Goal: Task Accomplishment & Management: Complete application form

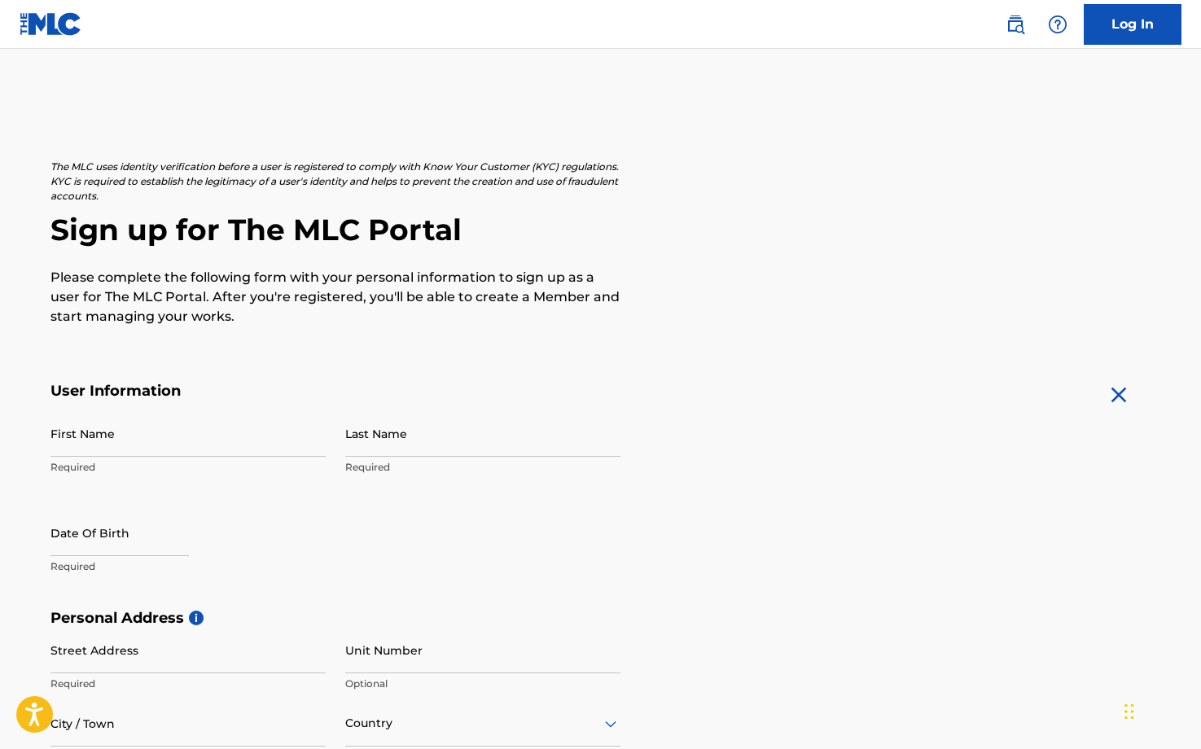
drag, startPoint x: 106, startPoint y: 441, endPoint x: 117, endPoint y: 435, distance: 12.7
click at [106, 440] on input "First Name" at bounding box center [187, 433] width 275 height 46
type input "j"
type input "[PERSON_NAME]"
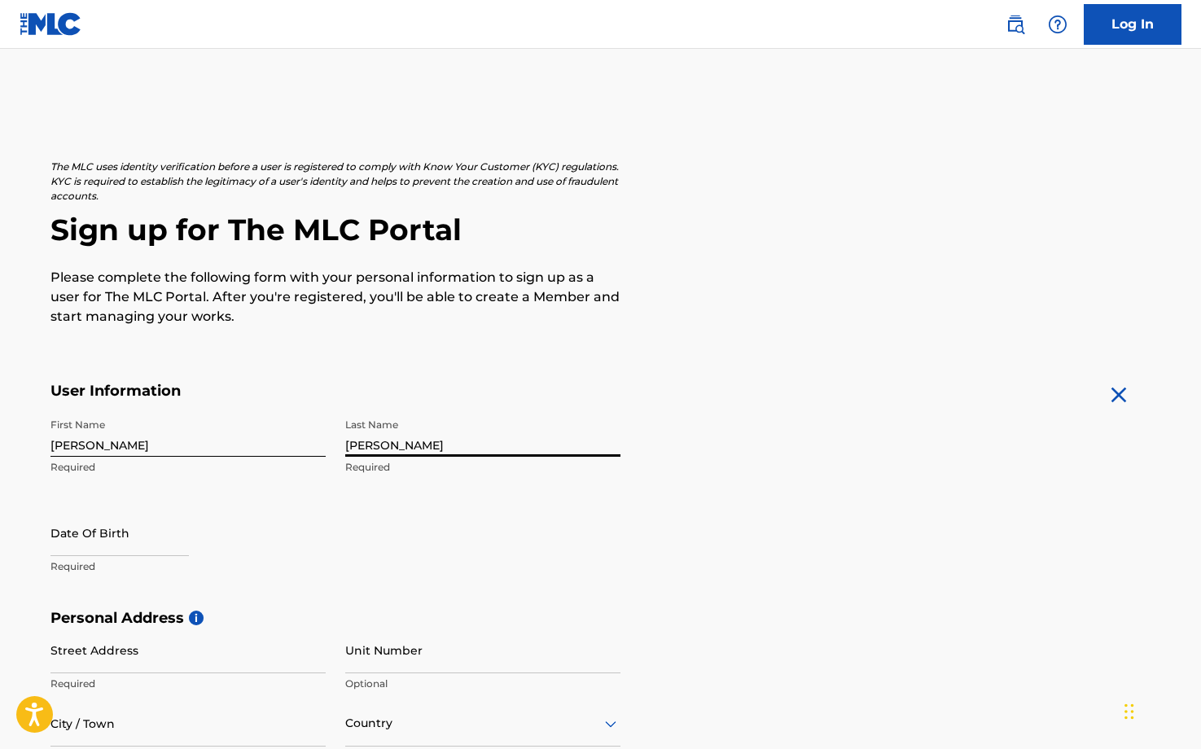
select select "7"
select select "2025"
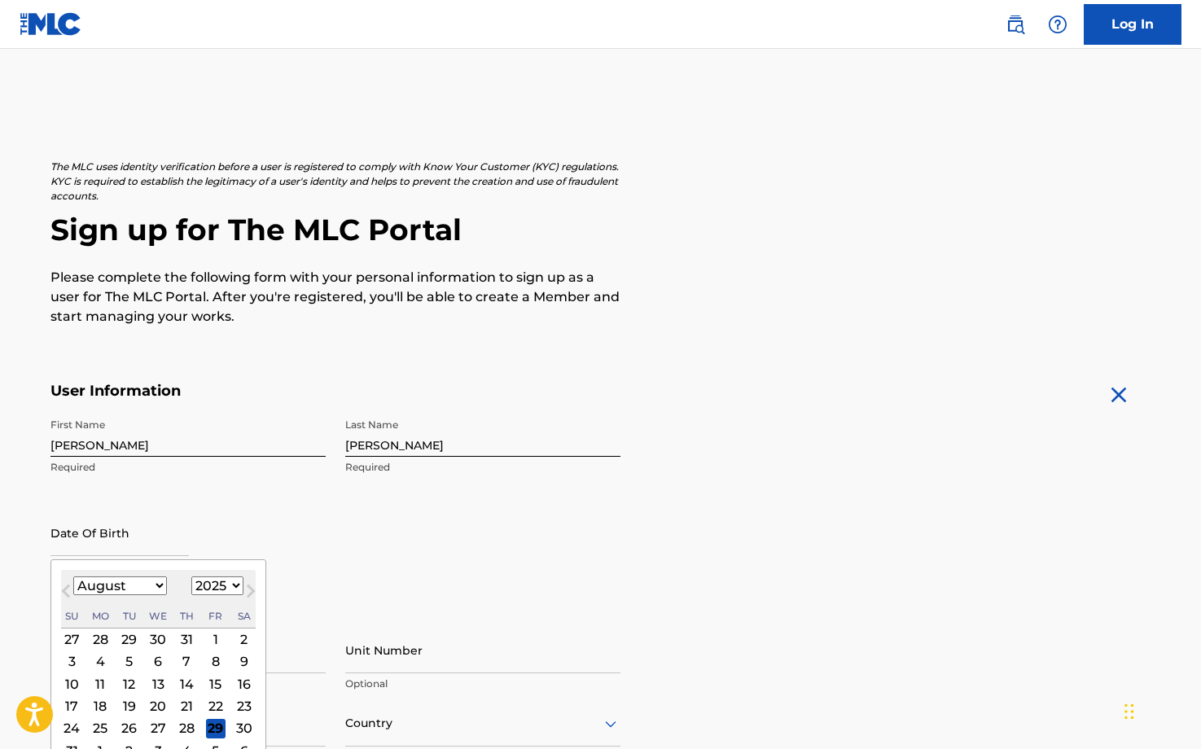
click at [91, 538] on input "text" at bounding box center [119, 533] width 138 height 46
type input "[DATE]"
click at [257, 540] on div "Date Of Birth [DEMOGRAPHIC_DATA] Previous Month Next Month August [DATE] Februa…" at bounding box center [187, 546] width 275 height 73
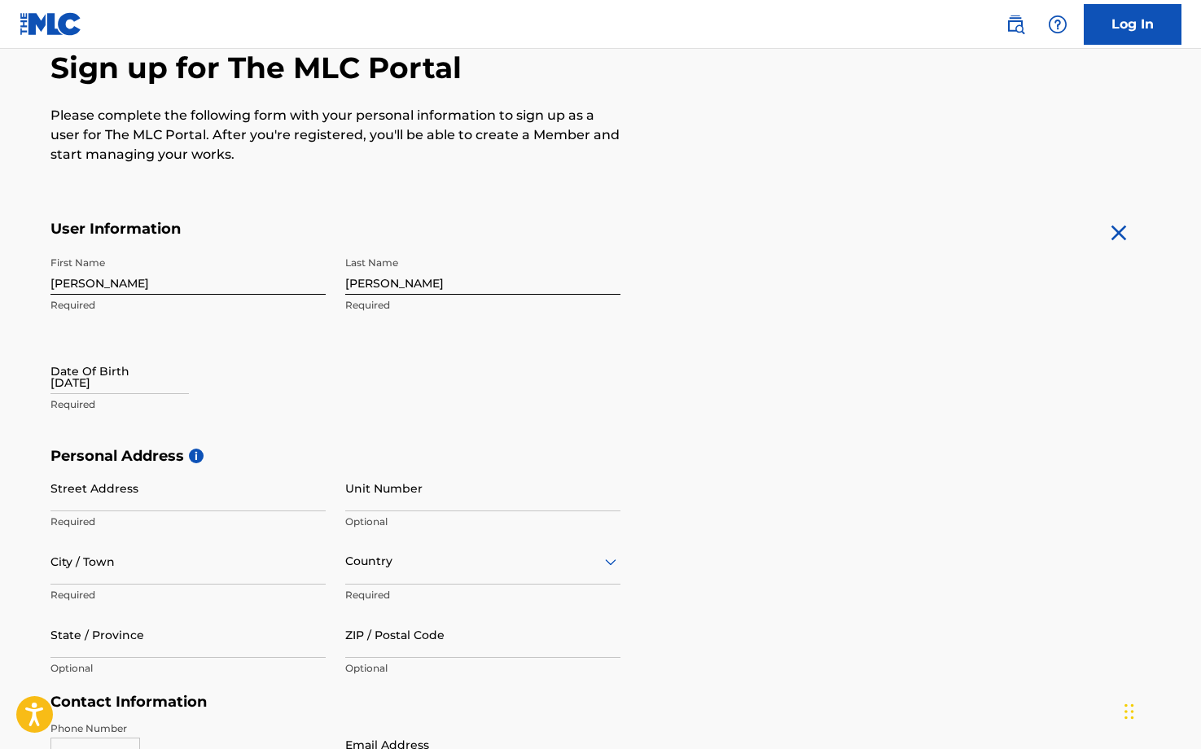
scroll to position [163, 0]
click at [127, 499] on input "Street Address" at bounding box center [187, 487] width 275 height 46
type input "[STREET_ADDRESS]"
type input "[GEOGRAPHIC_DATA], [GEOGRAPHIC_DATA]"
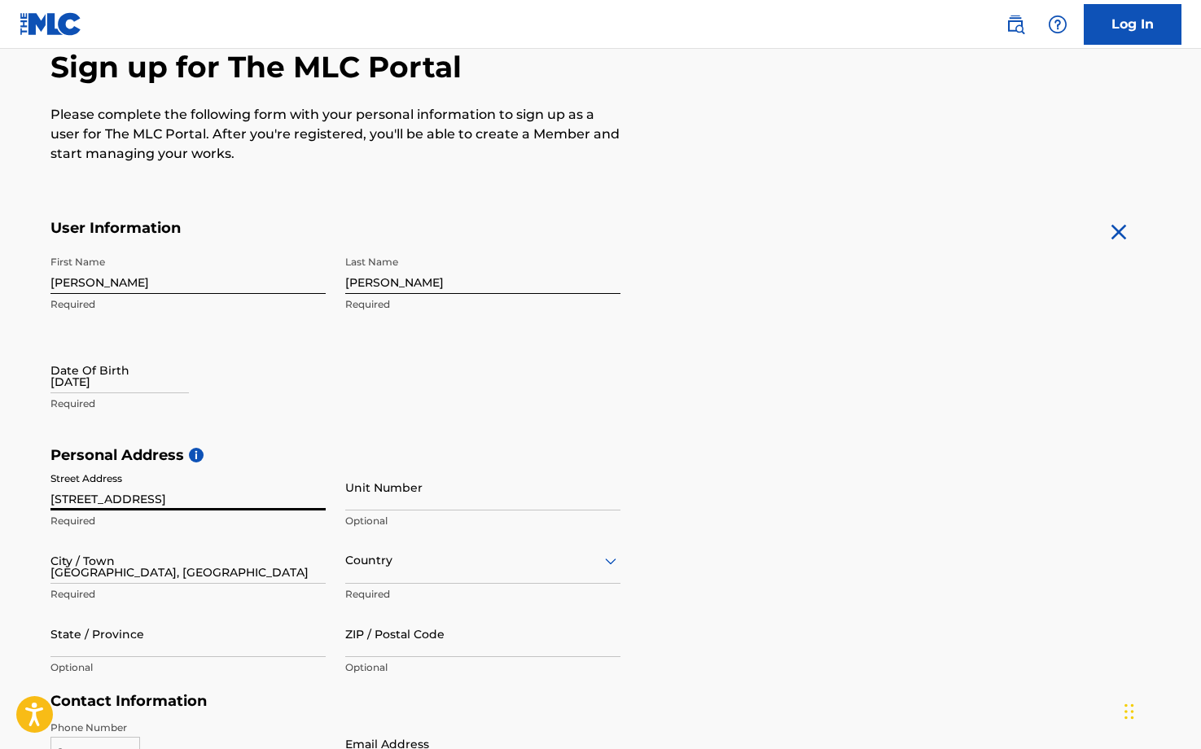
type input "[GEOGRAPHIC_DATA]"
type input "77042"
type input "1"
type input "713"
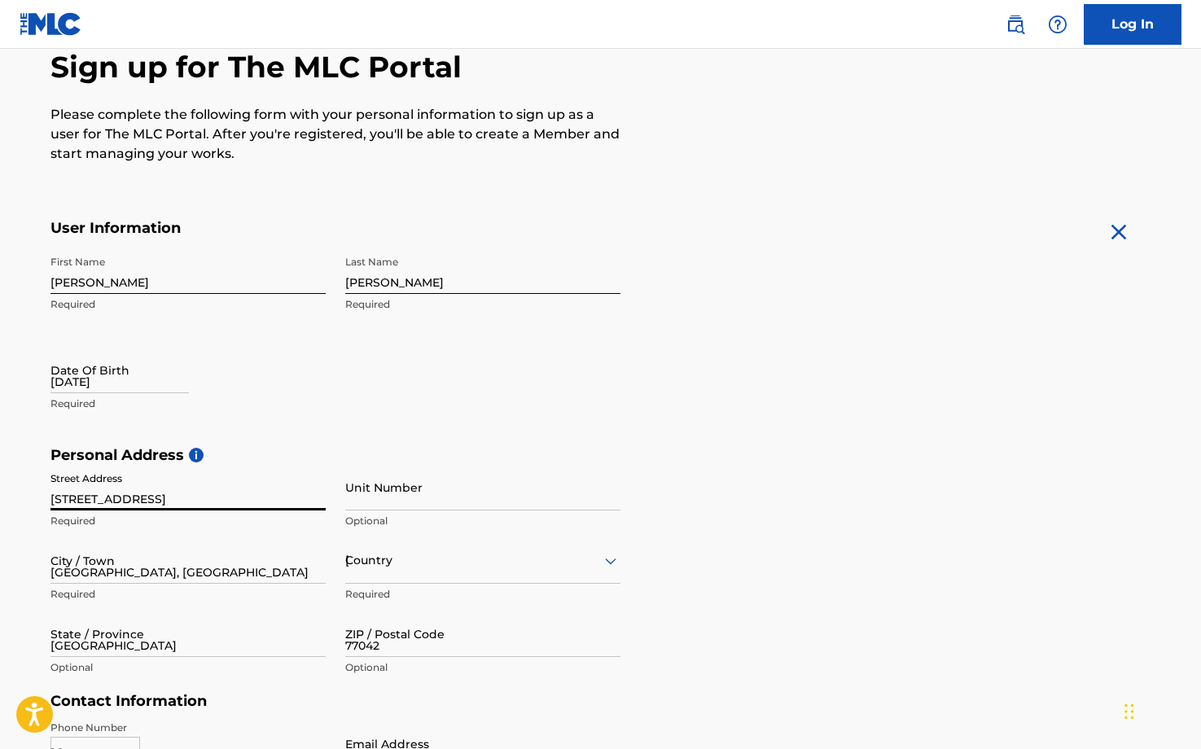
type input "5769404"
type input "[EMAIL_ADDRESS][DOMAIN_NAME]"
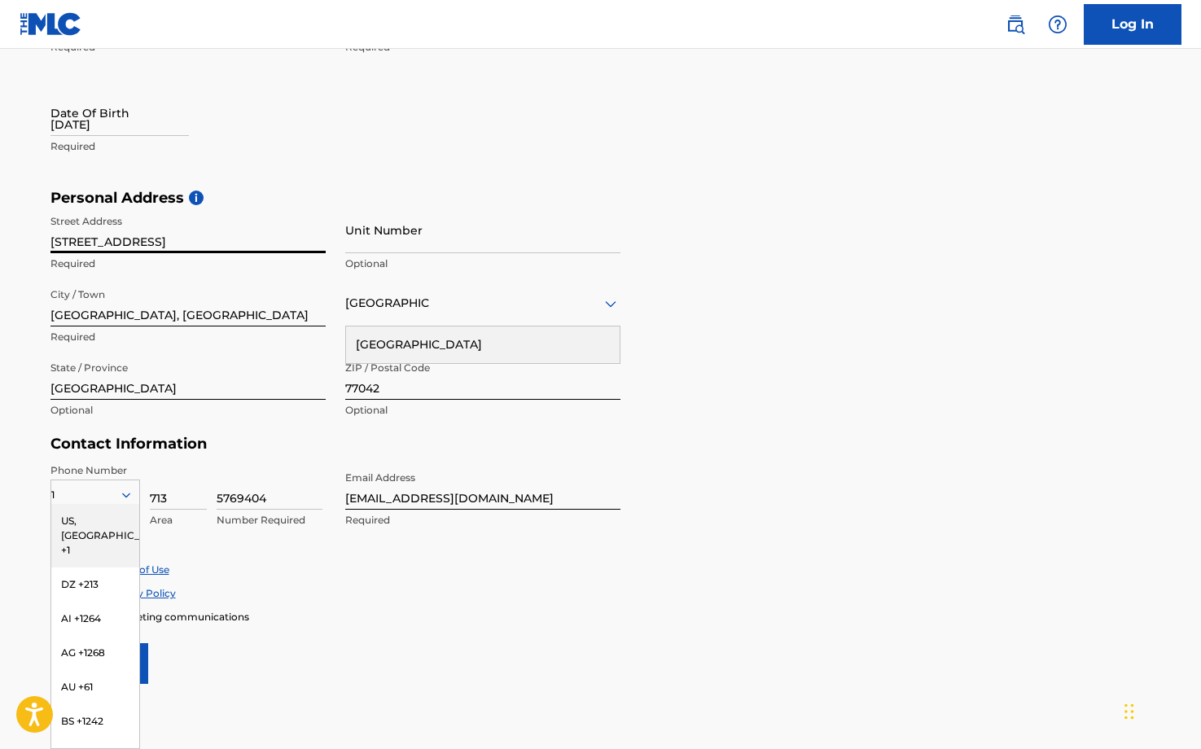
click at [831, 376] on div "Personal Address i Street Address [STREET_ADDRESS] Required Unit Number Optiona…" at bounding box center [600, 312] width 1101 height 247
click at [829, 348] on div "Personal Address i Street Address [STREET_ADDRESS] Required Unit Number Optiona…" at bounding box center [600, 312] width 1101 height 247
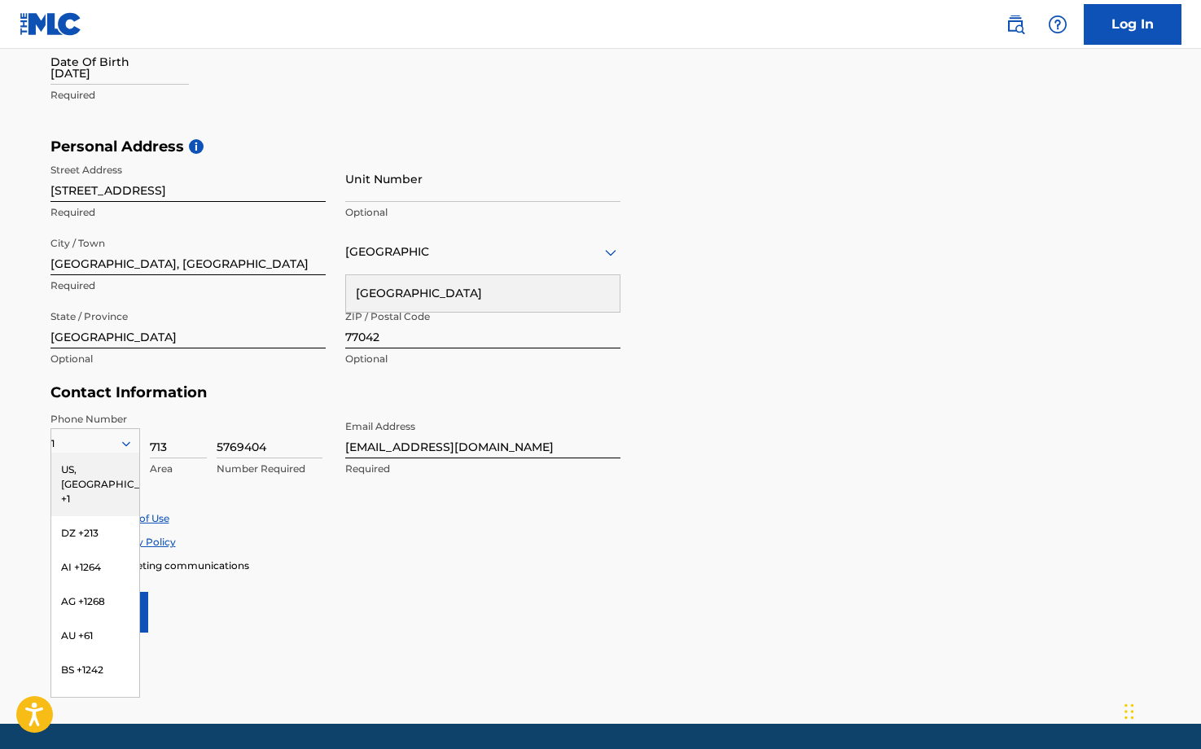
scroll to position [524, 0]
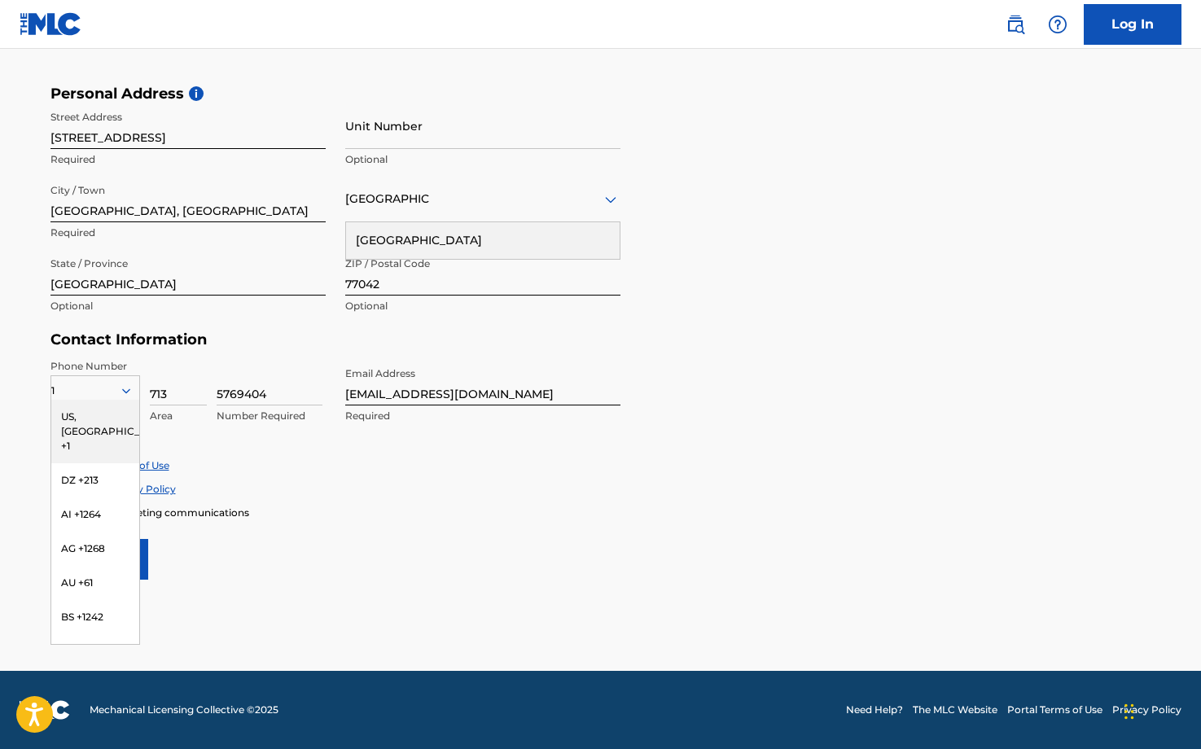
click at [431, 494] on div "Accept Privacy Policy" at bounding box center [600, 489] width 1101 height 14
drag, startPoint x: 513, startPoint y: 397, endPoint x: 313, endPoint y: 381, distance: 201.0
click at [307, 387] on div "Phone Number 1 [GEOGRAPHIC_DATA], [GEOGRAPHIC_DATA] +1 DZ +213 AI +1264 AG +126…" at bounding box center [335, 408] width 570 height 99
type input "[EMAIL_ADDRESS][DOMAIN_NAME]"
type input "905"
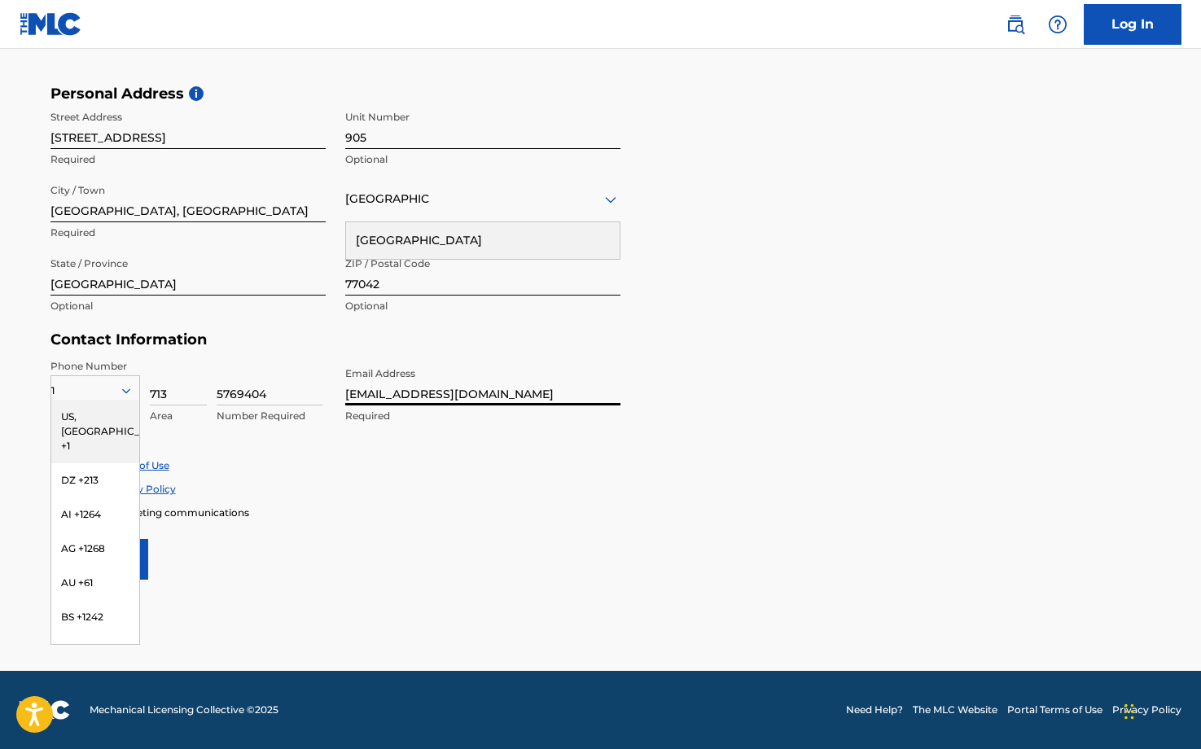
click at [292, 489] on div "Accept Privacy Policy" at bounding box center [600, 489] width 1101 height 14
click at [89, 414] on div "US, [GEOGRAPHIC_DATA] +1" at bounding box center [95, 432] width 88 height 64
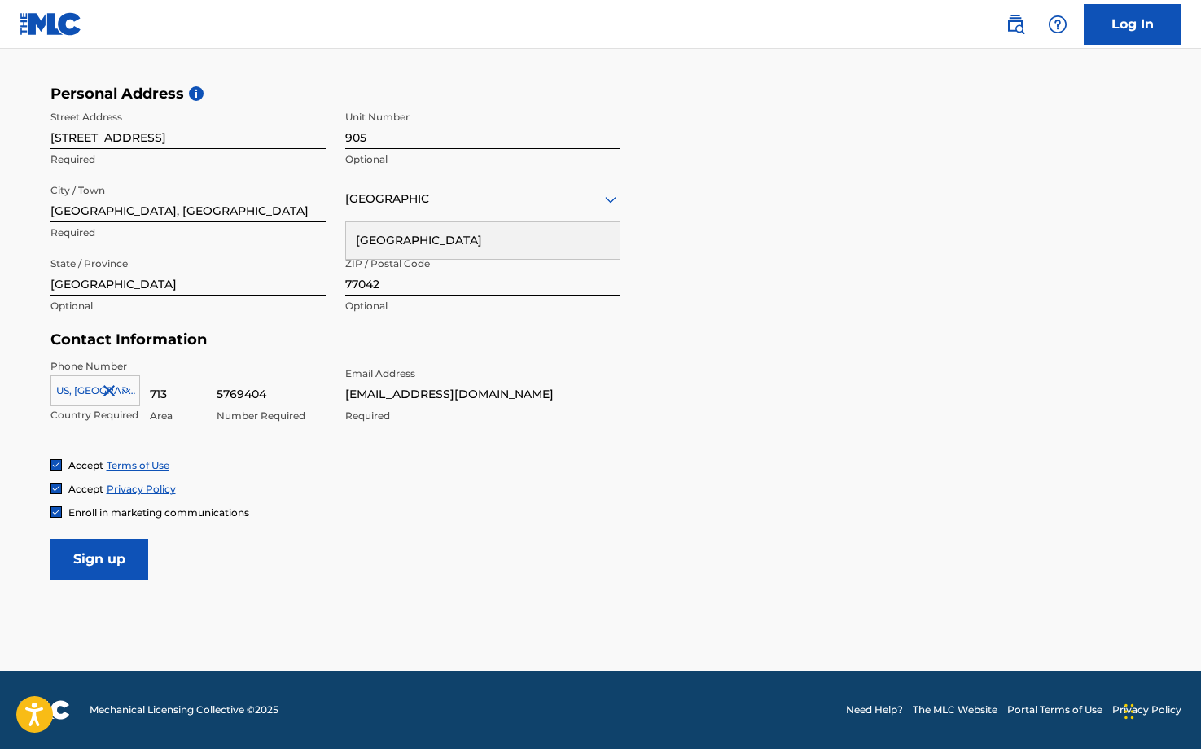
click at [388, 480] on div "Accept Terms of Use Accept Privacy Policy Enroll in marketing communications" at bounding box center [600, 488] width 1101 height 61
click at [59, 511] on img at bounding box center [56, 512] width 10 height 10
click at [94, 564] on input "Sign up" at bounding box center [99, 559] width 98 height 41
click at [62, 387] on div at bounding box center [95, 391] width 88 height 18
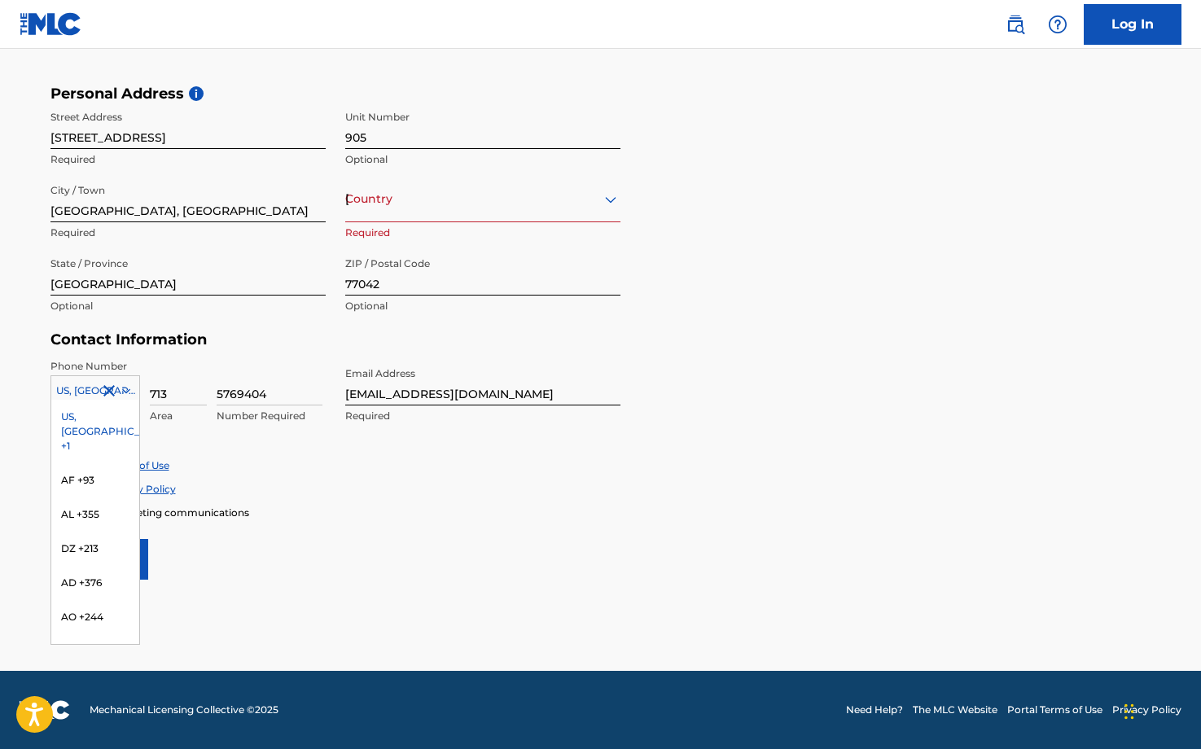
click at [72, 420] on div "US, [GEOGRAPHIC_DATA] +1" at bounding box center [95, 432] width 88 height 64
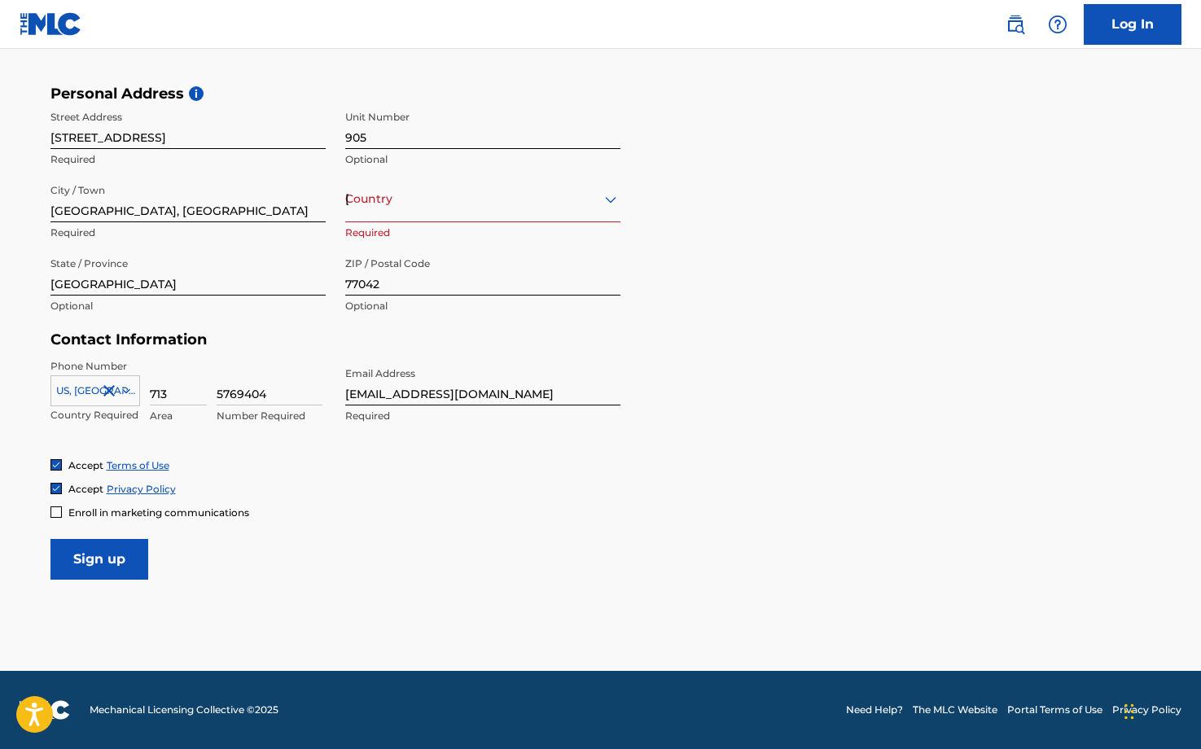
click at [112, 575] on input "Sign up" at bounding box center [99, 559] width 98 height 41
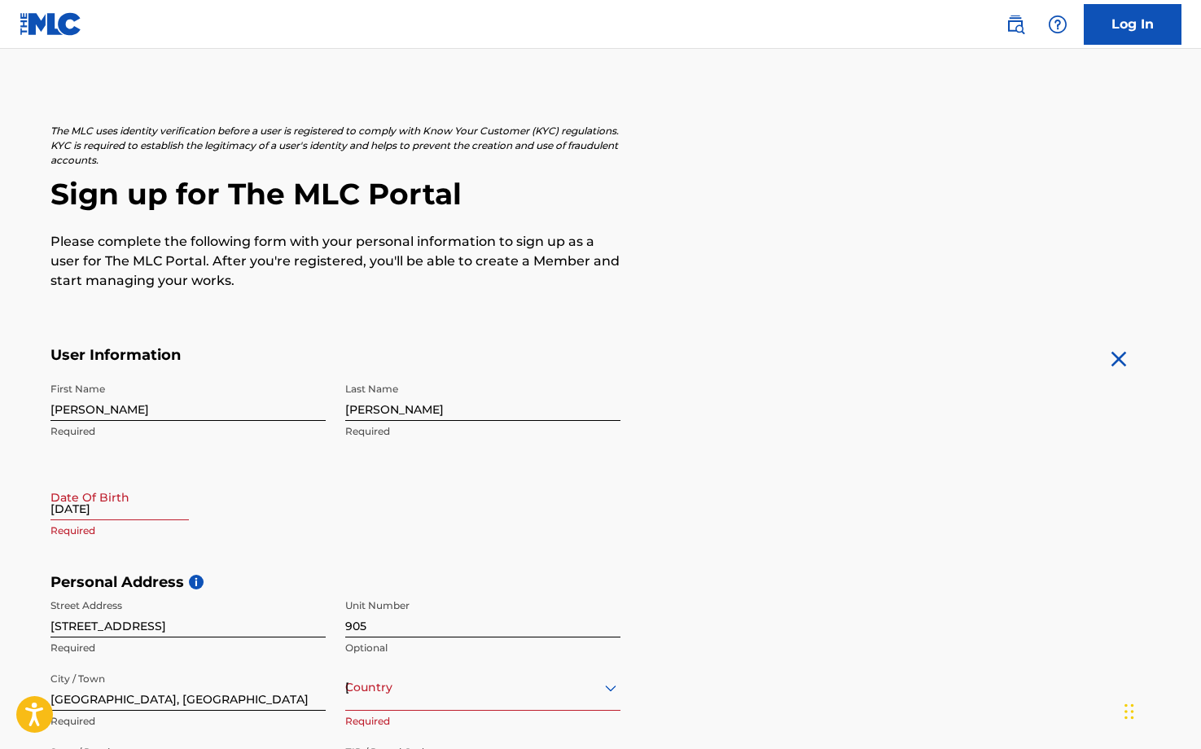
scroll to position [0, 0]
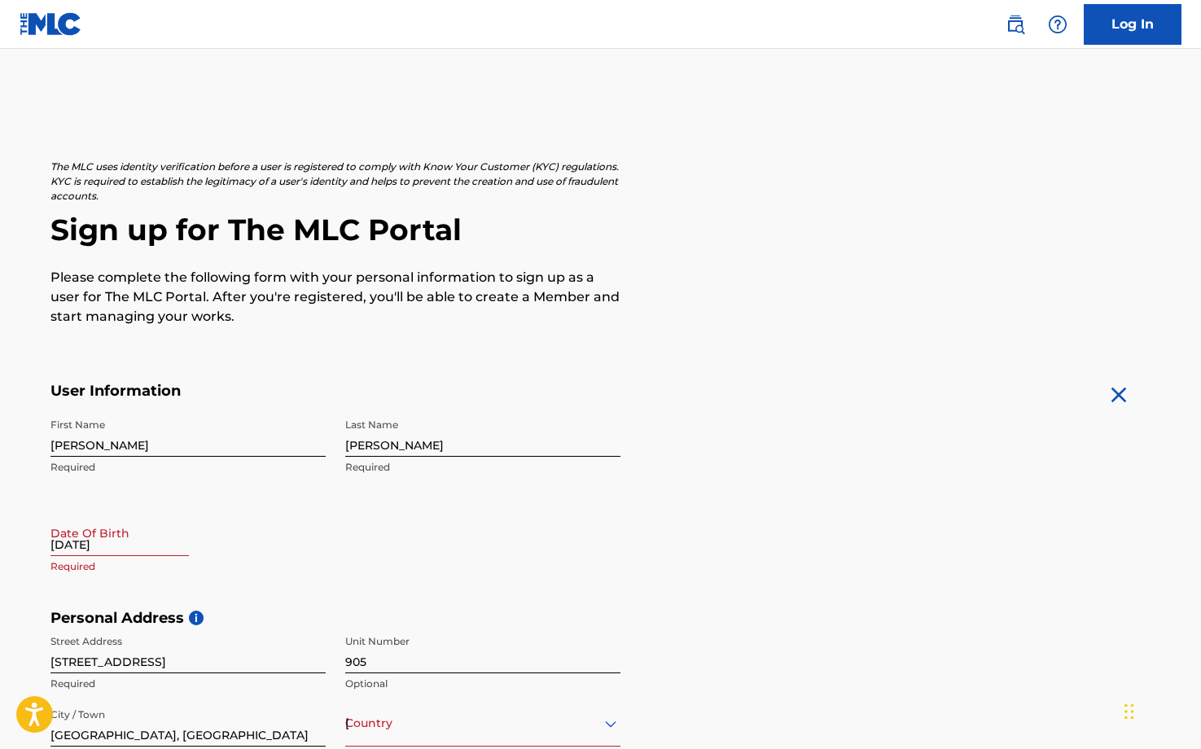
click at [83, 541] on input "[DATE]" at bounding box center [119, 533] width 138 height 46
select select "7"
select select "2025"
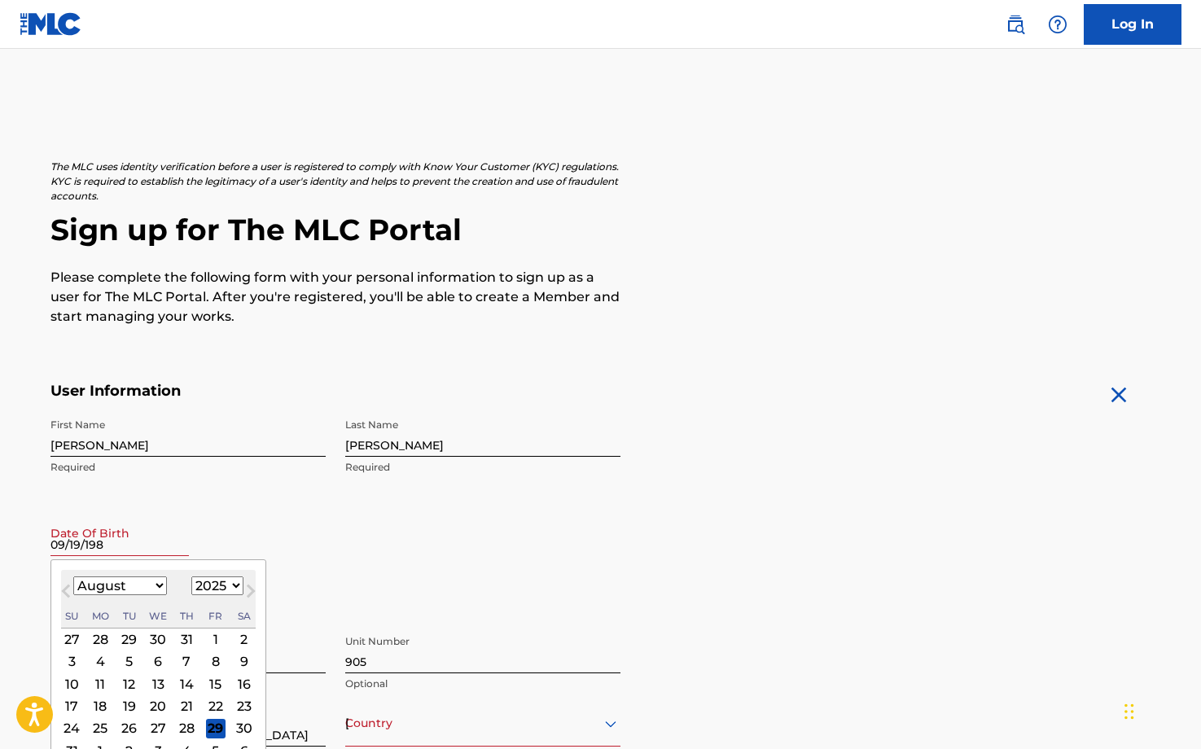
type input "[DATE]"
click at [478, 523] on div "First Name [PERSON_NAME] Required Last Name [PERSON_NAME] Required Date Of Birt…" at bounding box center [335, 509] width 570 height 199
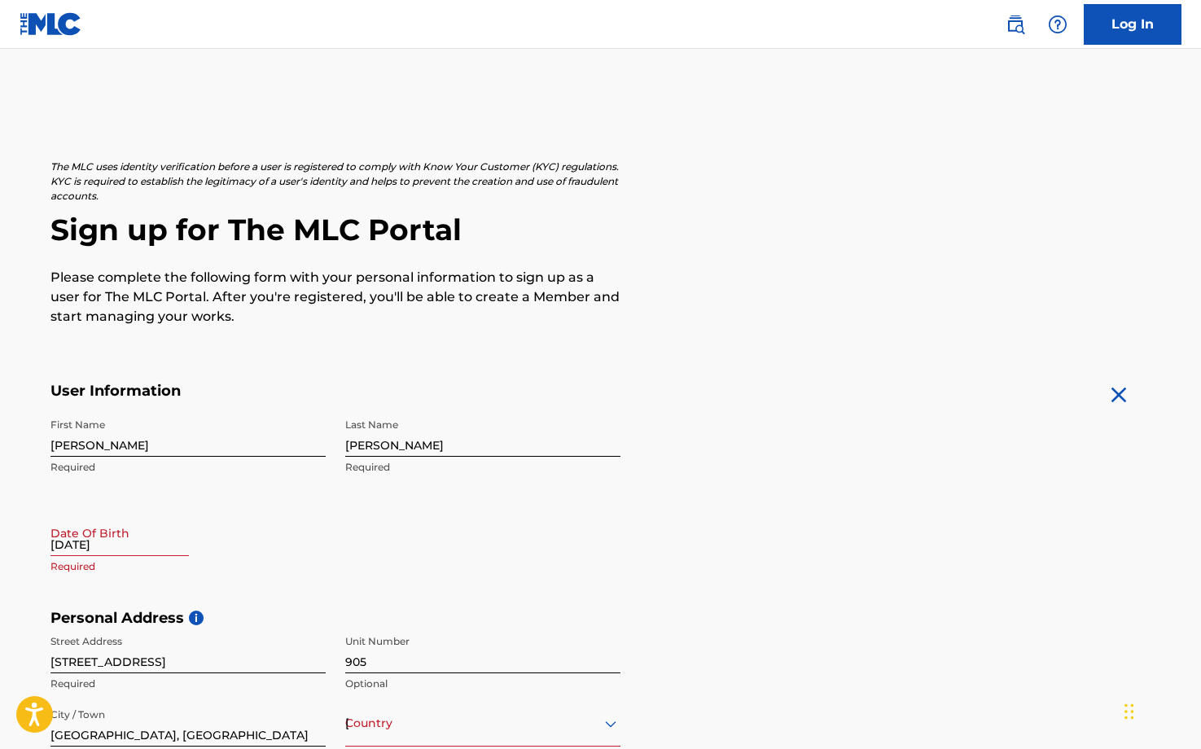
select select "7"
select select "2025"
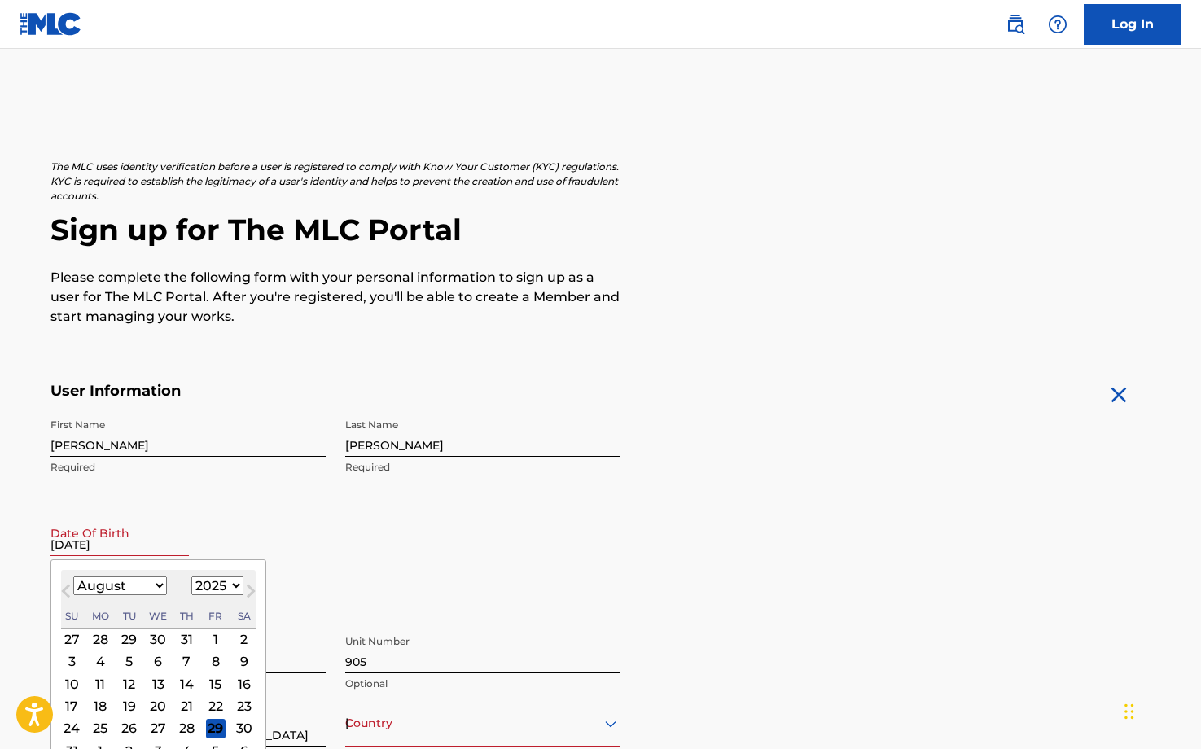
click at [91, 543] on input "[DATE]" at bounding box center [119, 533] width 138 height 46
drag, startPoint x: 148, startPoint y: 587, endPoint x: 142, endPoint y: 594, distance: 9.2
click at [148, 587] on select "January February March April May June July August September October November De…" at bounding box center [120, 586] width 94 height 19
select select "8"
click at [73, 577] on select "January February March April May June July August September October November De…" at bounding box center [120, 586] width 94 height 19
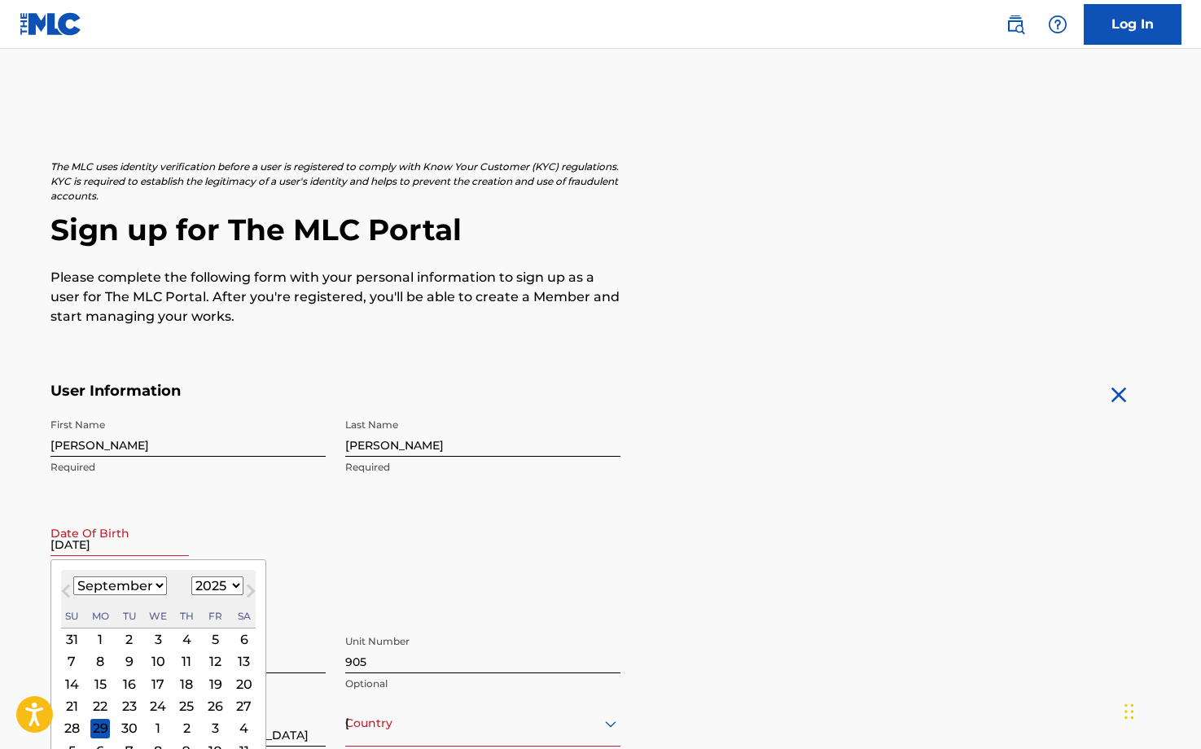
click at [224, 587] on select "1899 1900 1901 1902 1903 1904 1905 1906 1907 1908 1909 1910 1911 1912 1913 1914…" at bounding box center [217, 586] width 52 height 19
select select "1982"
click at [191, 577] on select "1899 1900 1901 1902 1903 1904 1905 1906 1907 1908 1909 1910 1911 1912 1913 1914…" at bounding box center [217, 586] width 52 height 19
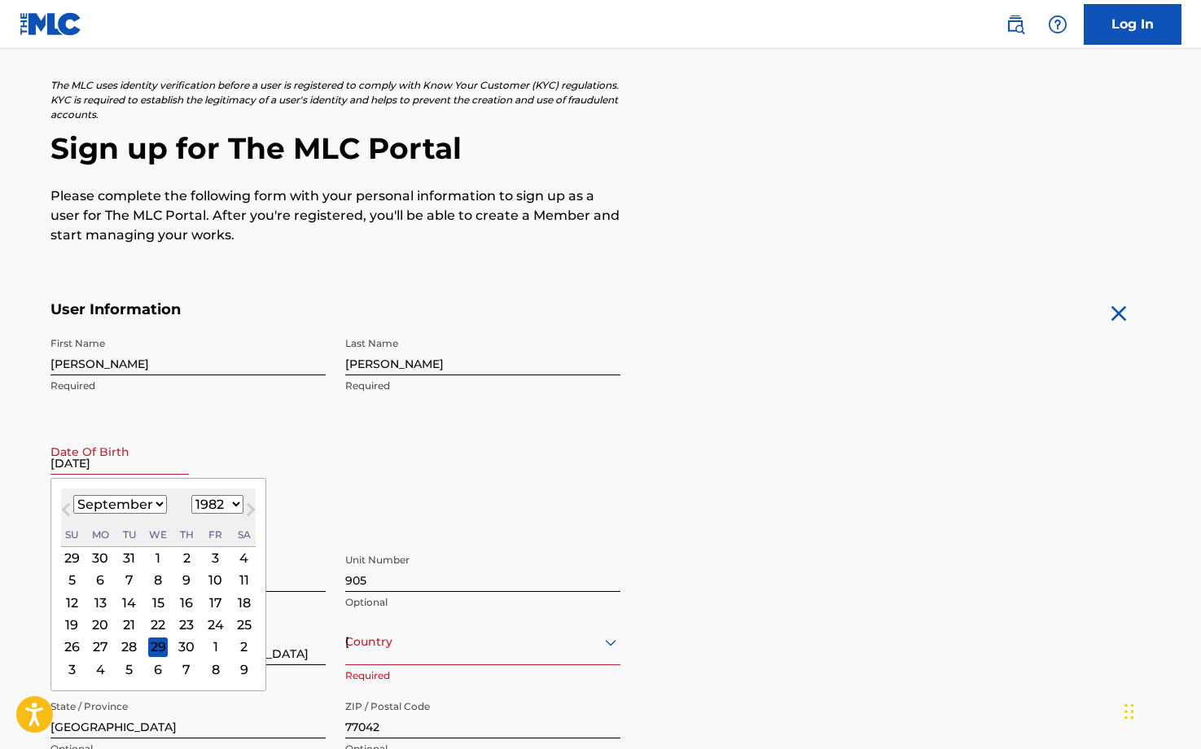
scroll to position [244, 0]
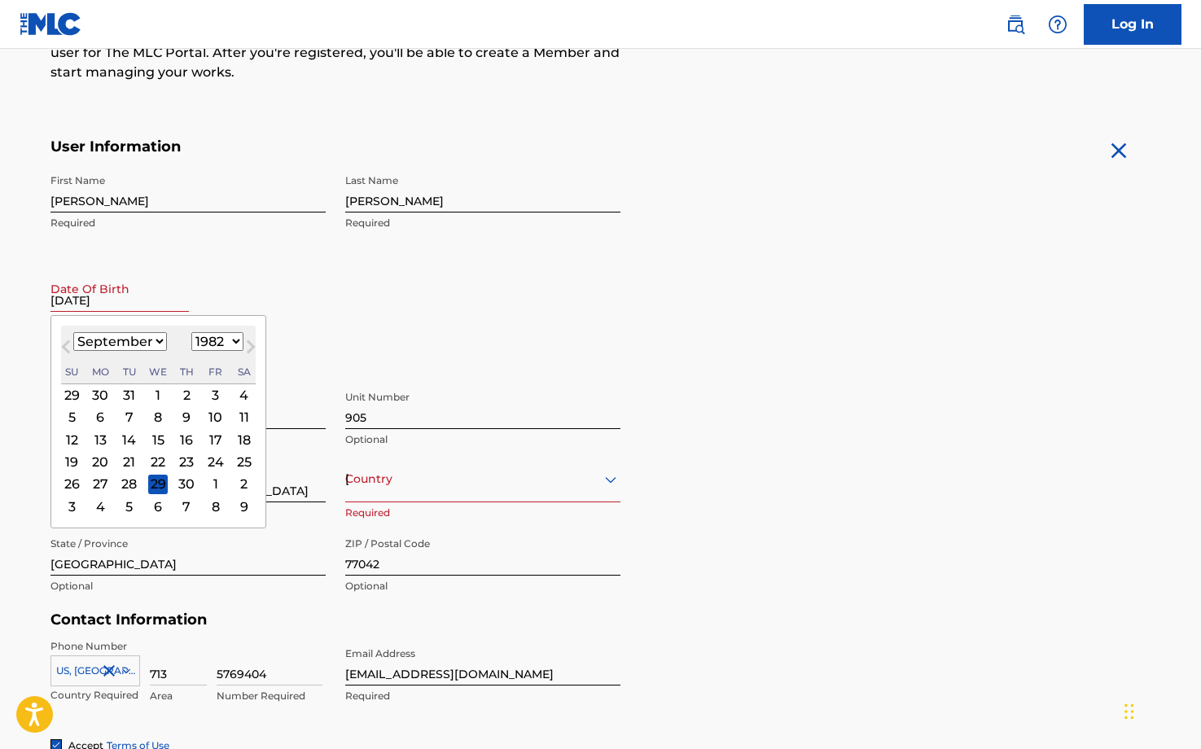
click at [548, 336] on div "First Name [PERSON_NAME] Required Last Name [PERSON_NAME] Required Date Of Birt…" at bounding box center [335, 265] width 570 height 199
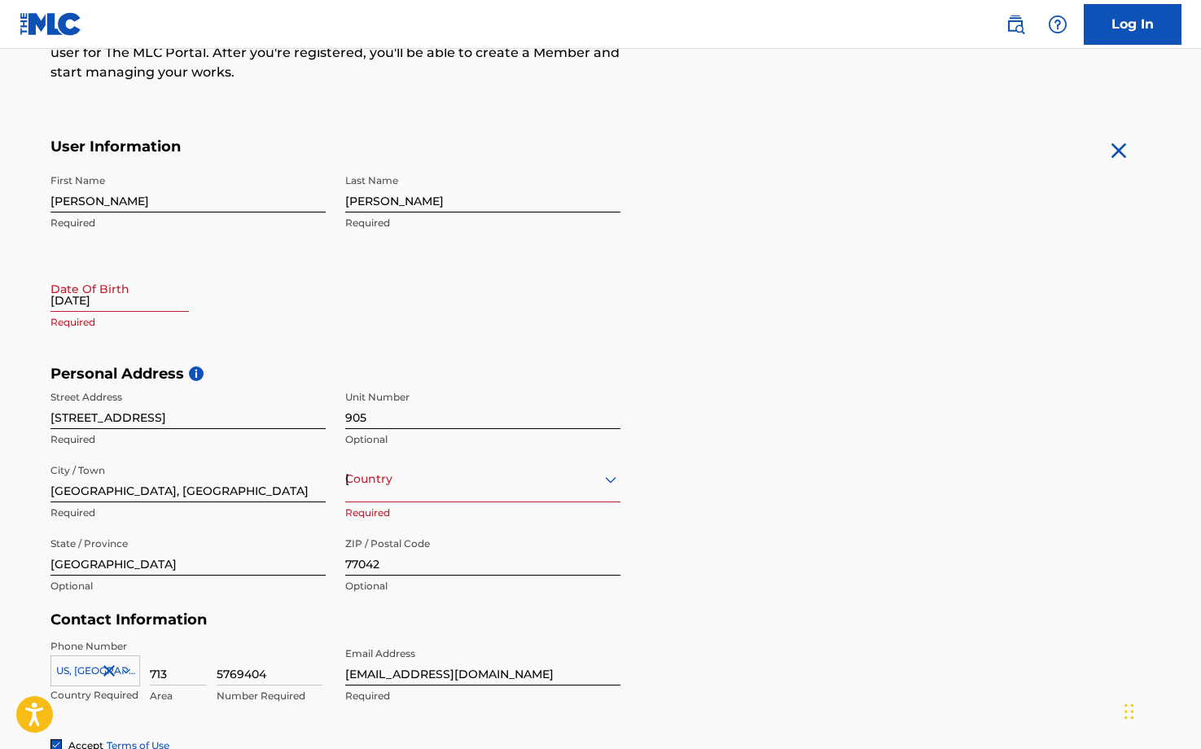
click at [1166, 29] on link "Log In" at bounding box center [1133, 24] width 98 height 41
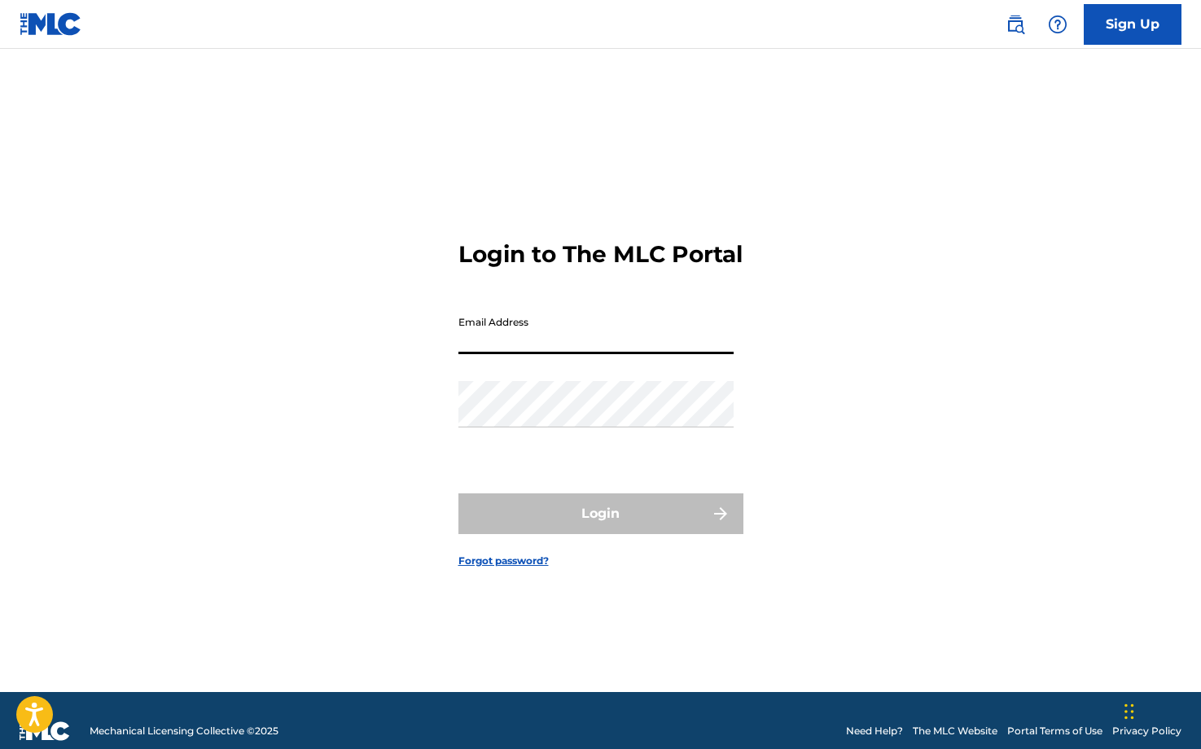
click at [593, 344] on input "Email Address" at bounding box center [595, 331] width 275 height 46
click at [346, 394] on div "Login to The MLC Portal Email Address Password Login Forgot password?" at bounding box center [601, 391] width 1140 height 603
click at [1102, 34] on link "Sign Up" at bounding box center [1133, 24] width 98 height 41
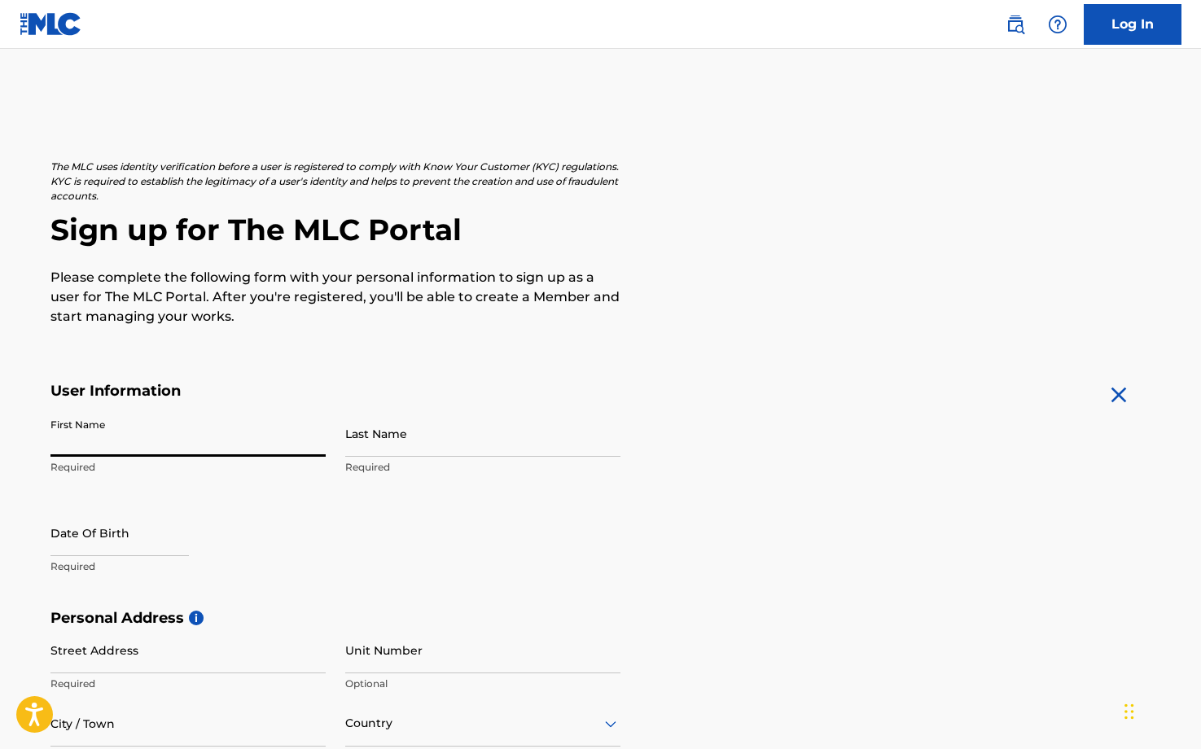
click at [197, 436] on input "First Name" at bounding box center [187, 433] width 275 height 46
type input "[PERSON_NAME]"
type input "[STREET_ADDRESS]"
type input "905"
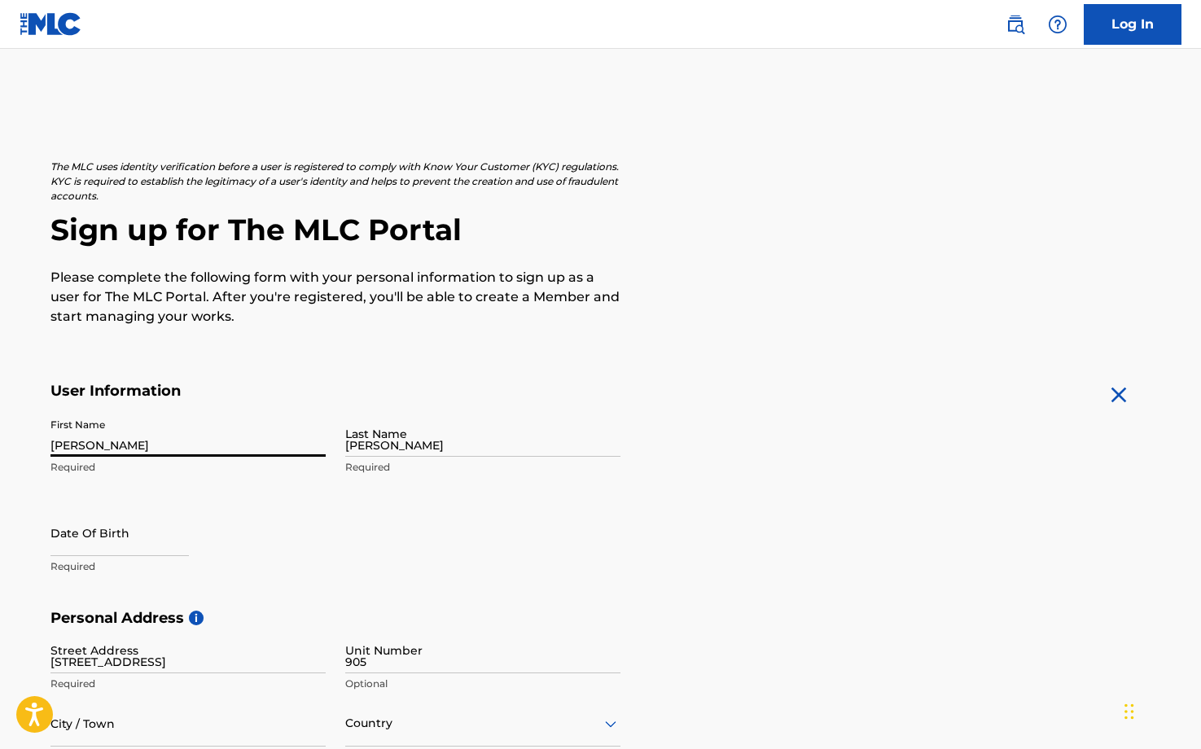
type input "[GEOGRAPHIC_DATA], [GEOGRAPHIC_DATA]"
type input "[GEOGRAPHIC_DATA]"
type input "77042"
type input "713"
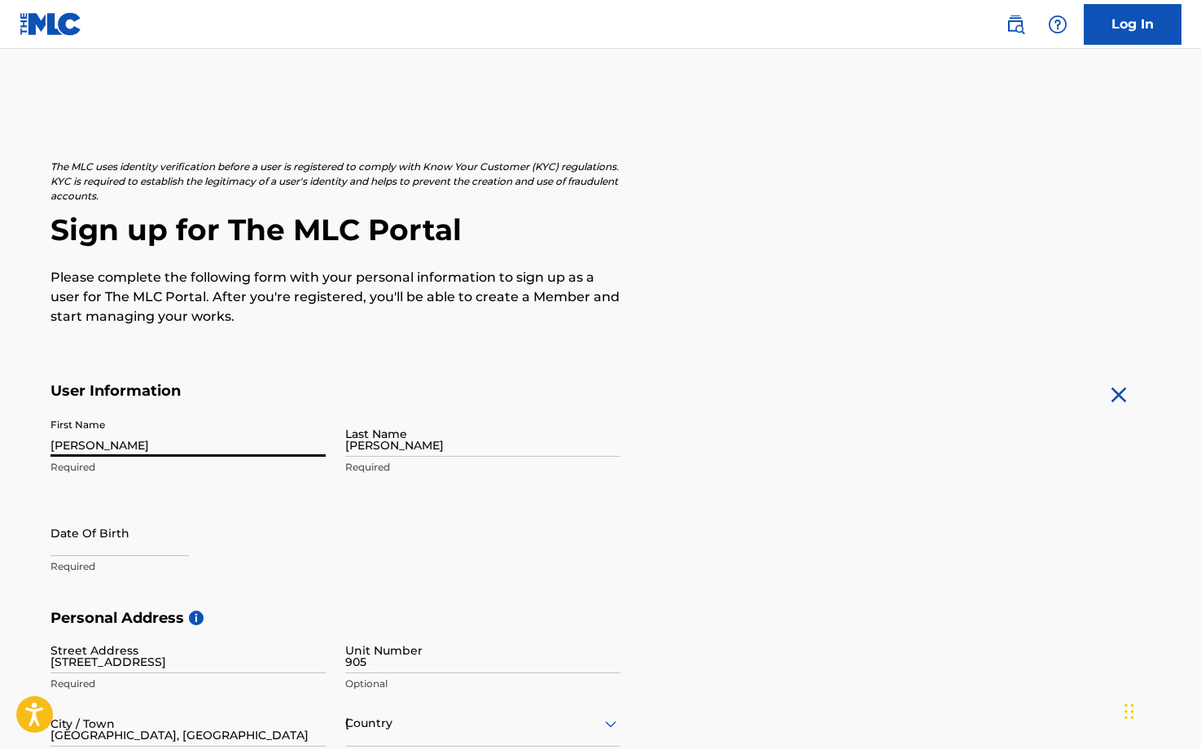
type input "5769404"
type input "[EMAIL_ADDRESS][DOMAIN_NAME]"
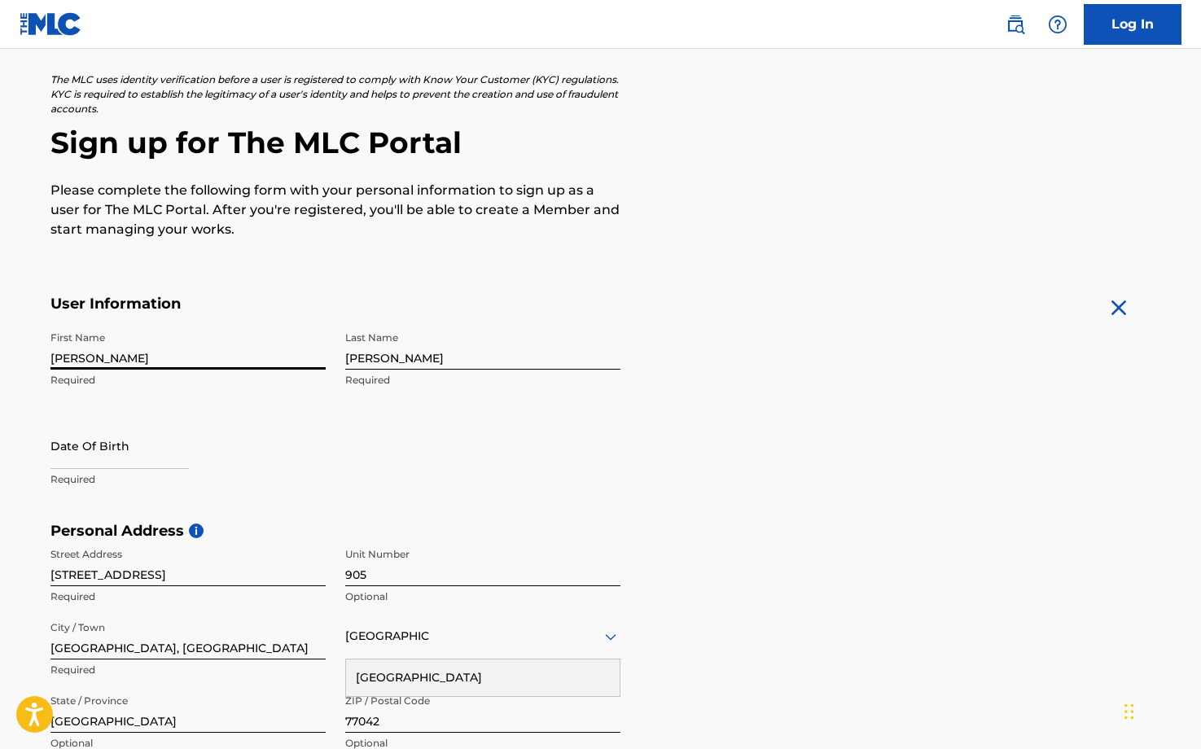
scroll to position [116, 0]
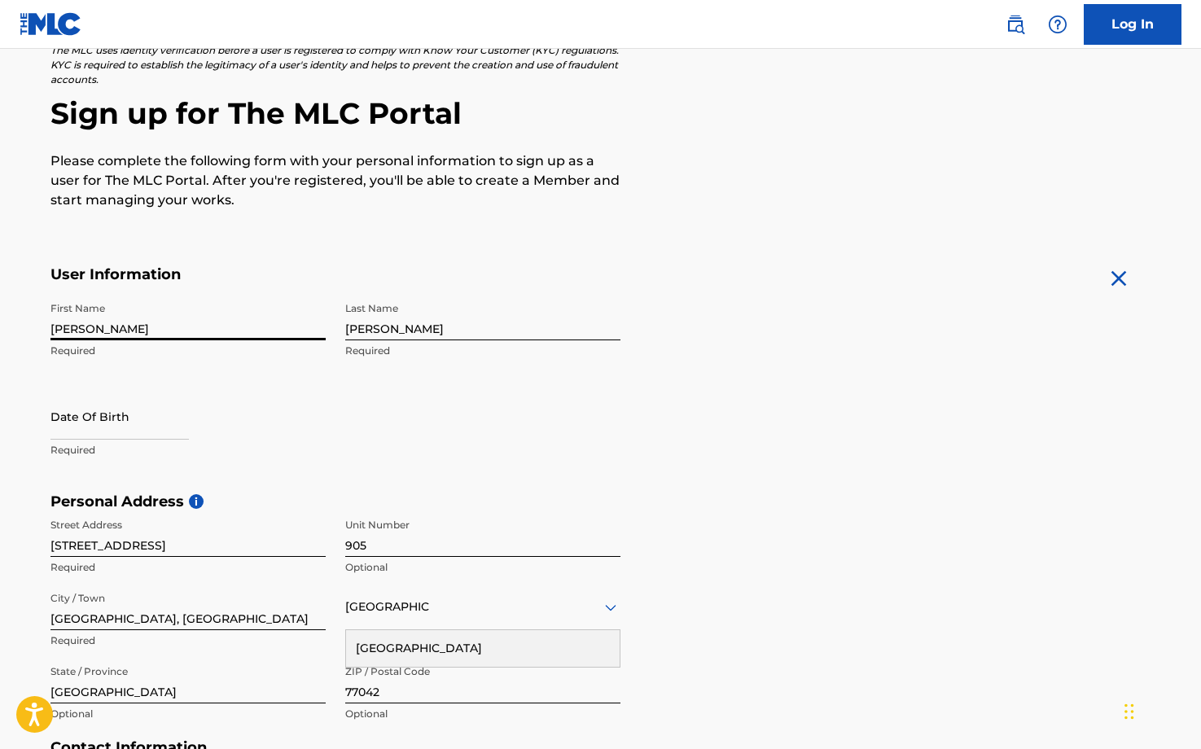
select select "7"
select select "2025"
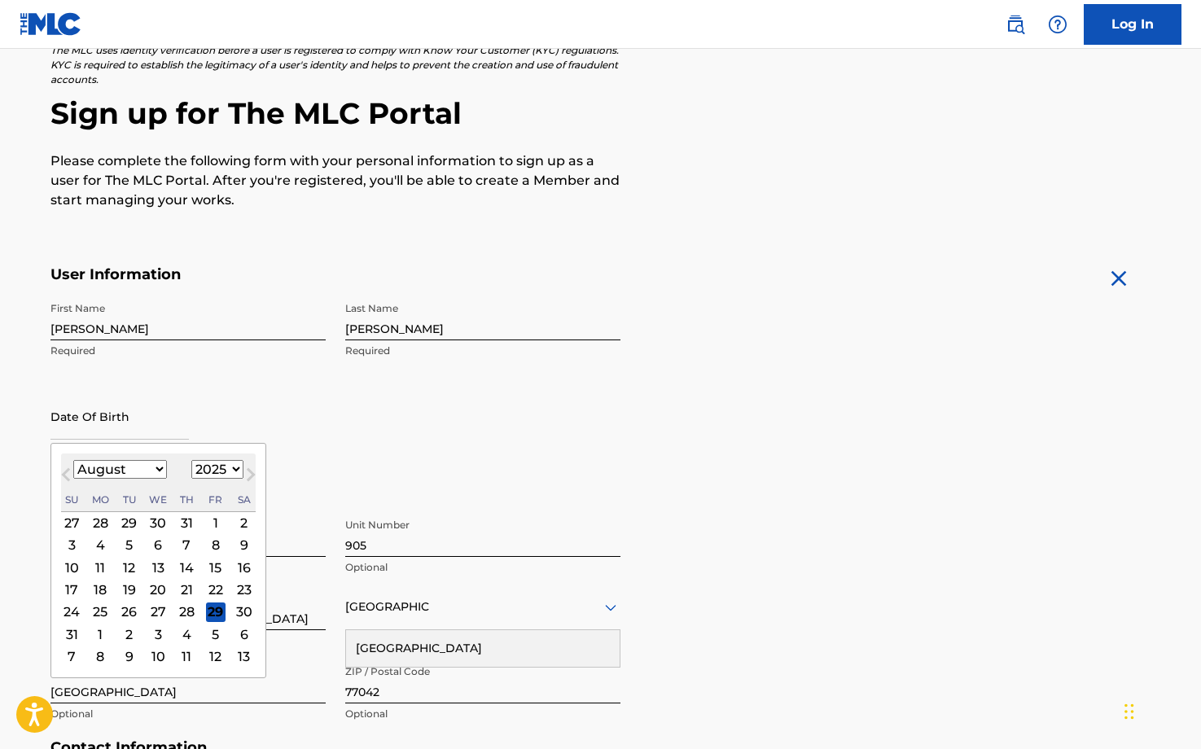
click at [164, 432] on input "text" at bounding box center [119, 416] width 138 height 46
click at [160, 471] on select "January February March April May June July August September October November De…" at bounding box center [120, 469] width 94 height 19
select select "8"
click at [73, 460] on select "January February March April May June July August September October November De…" at bounding box center [120, 469] width 94 height 19
click at [231, 472] on select "1899 1900 1901 1902 1903 1904 1905 1906 1907 1908 1909 1910 1911 1912 1913 1914…" at bounding box center [217, 469] width 52 height 19
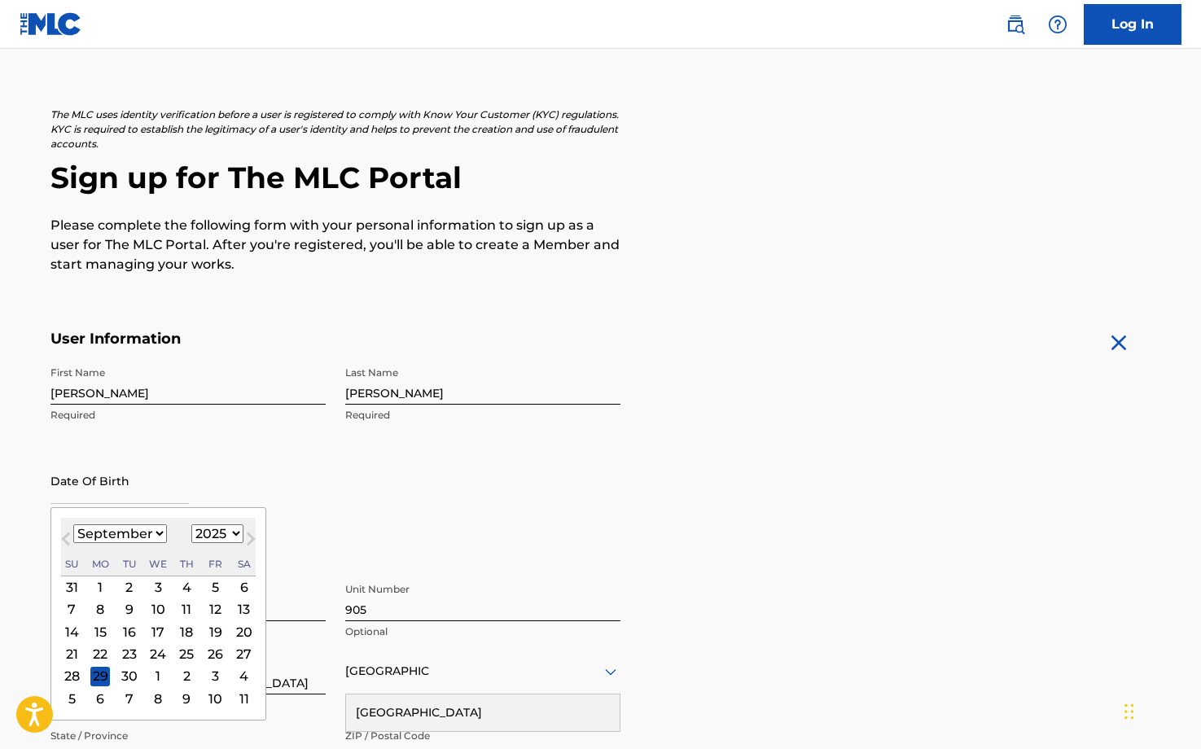
scroll to position [35, 0]
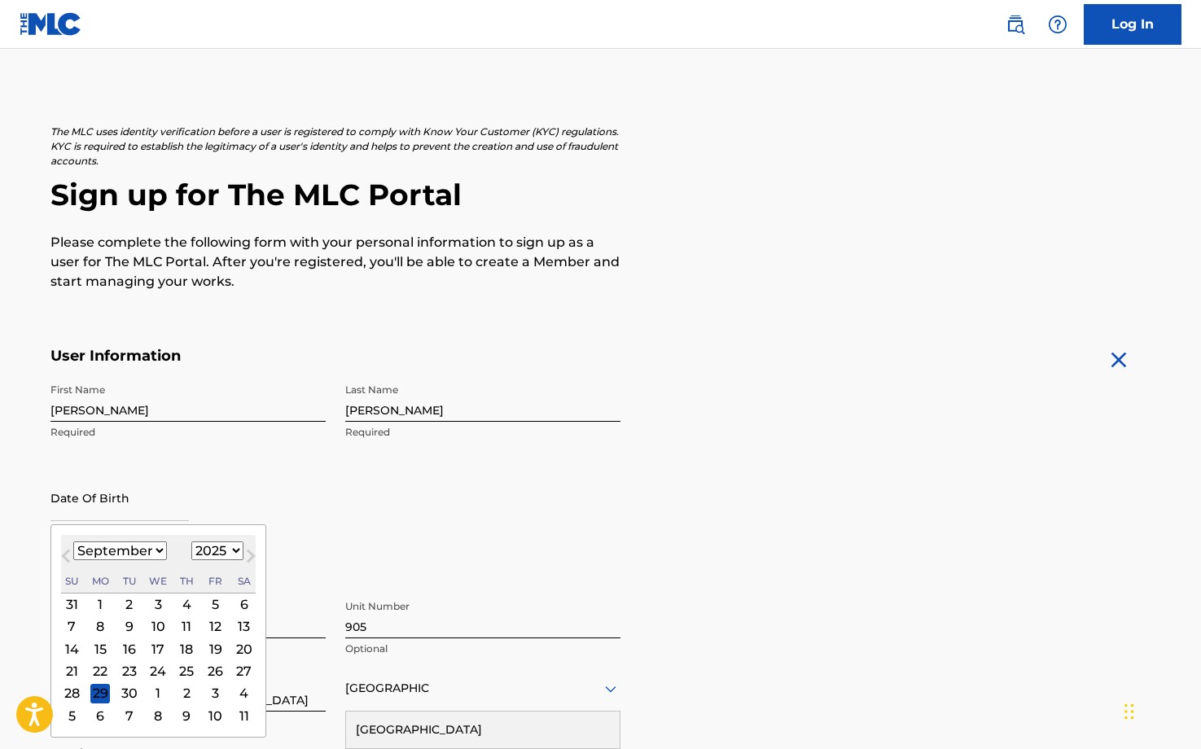
click at [233, 553] on select "1899 1900 1901 1902 1903 1904 1905 1906 1907 1908 1909 1910 1911 1912 1913 1914…" at bounding box center [217, 551] width 52 height 19
select select "1982"
click at [191, 542] on select "1899 1900 1901 1902 1903 1904 1905 1906 1907 1908 1909 1910 1911 1912 1913 1914…" at bounding box center [217, 551] width 52 height 19
click at [453, 479] on div "First Name [PERSON_NAME] Required Last Name [PERSON_NAME] Required Date Of Birt…" at bounding box center [335, 474] width 570 height 199
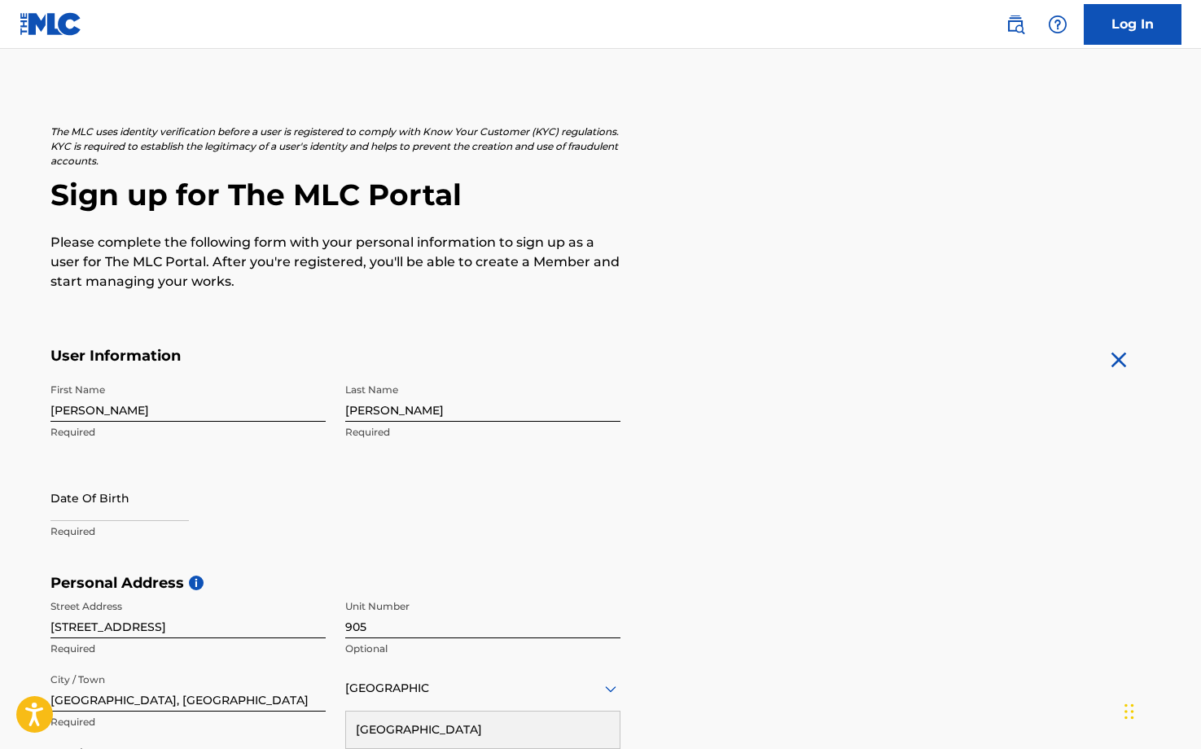
click at [153, 497] on input "text" at bounding box center [119, 498] width 138 height 46
select select "7"
select select "2025"
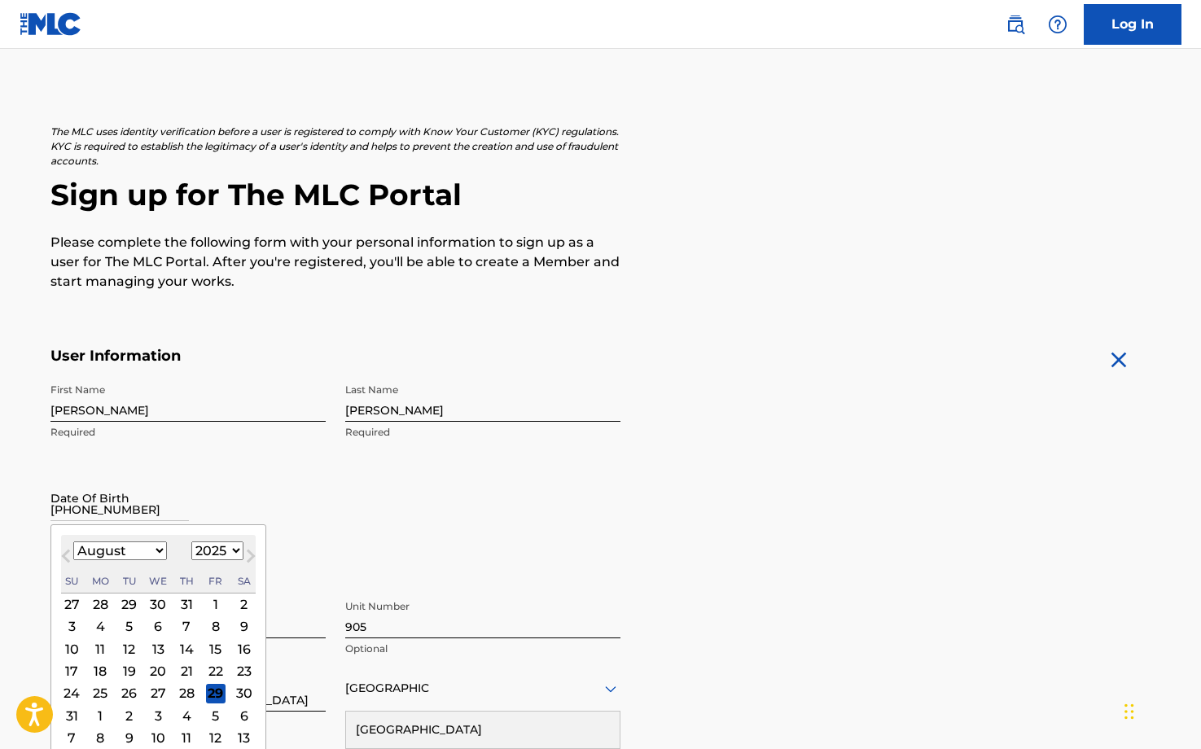
type input "[DATE]"
click at [220, 500] on div "Date Of Birth Previous Month Next Month August [DATE] February March April May …" at bounding box center [187, 511] width 275 height 73
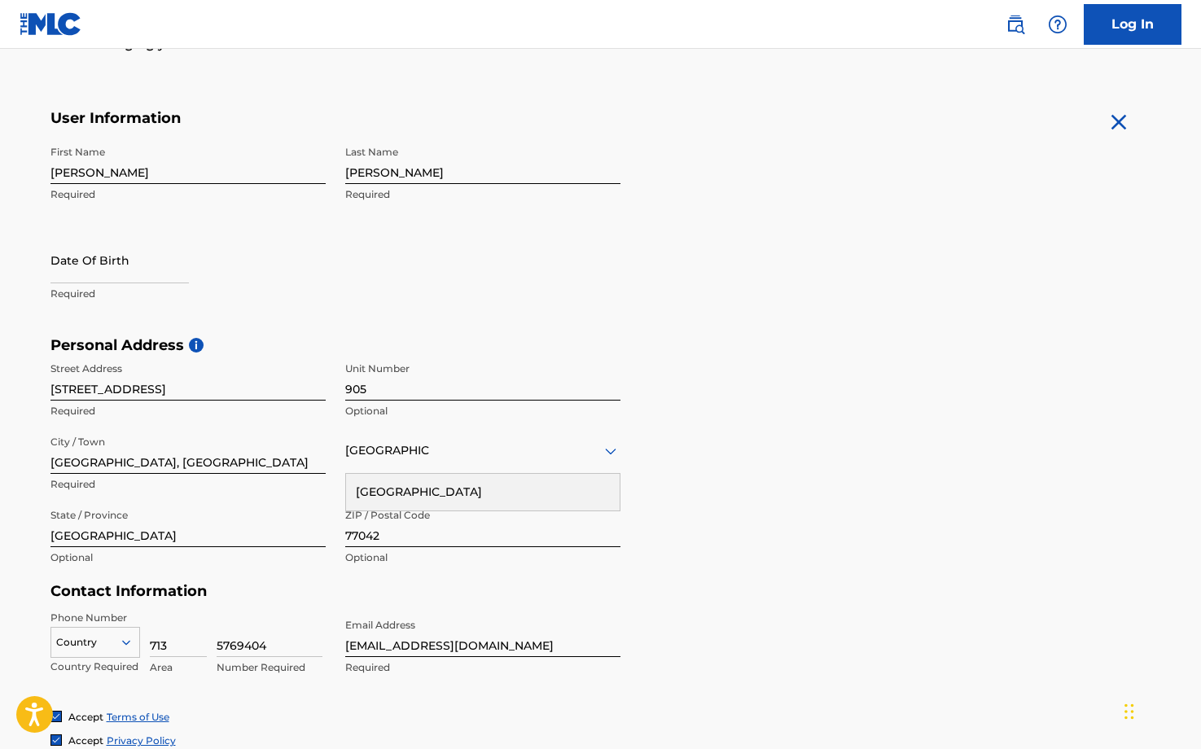
scroll to position [279, 0]
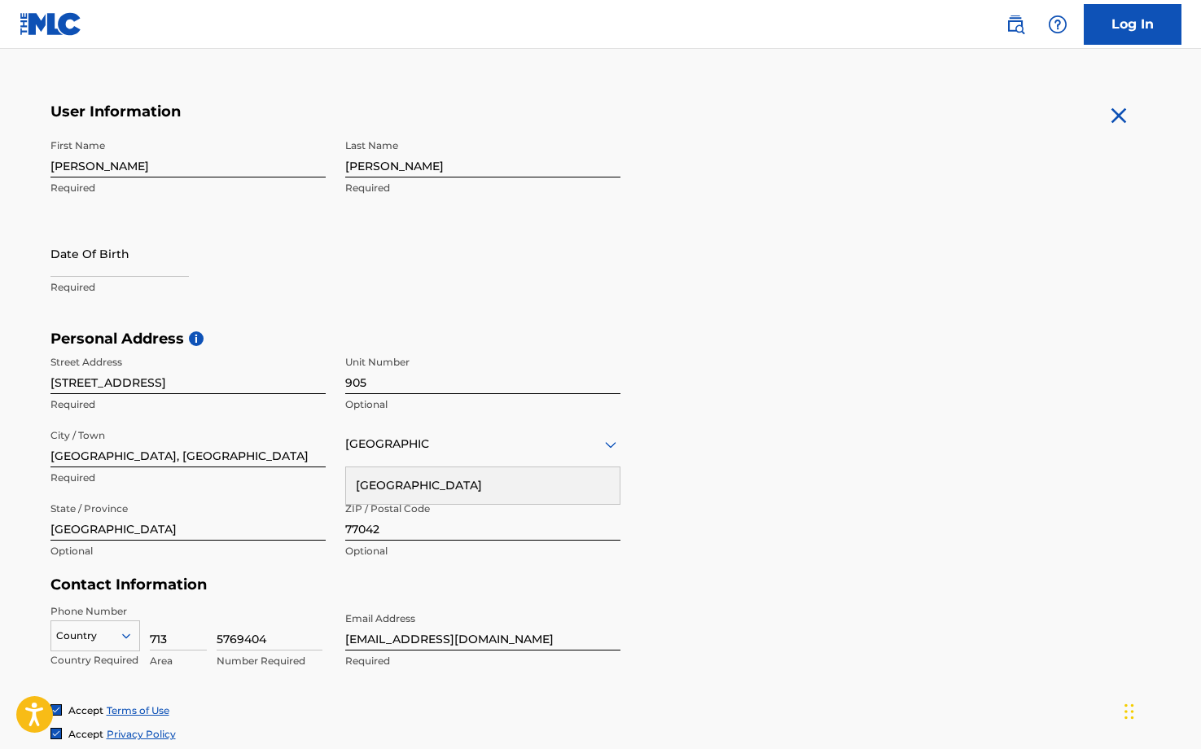
click at [877, 336] on h5 "Personal Address i" at bounding box center [600, 339] width 1101 height 19
click at [267, 442] on input "[GEOGRAPHIC_DATA], [GEOGRAPHIC_DATA]" at bounding box center [187, 444] width 275 height 46
drag, startPoint x: 389, startPoint y: 385, endPoint x: 401, endPoint y: 375, distance: 15.0
click at [387, 384] on input "905" at bounding box center [482, 371] width 275 height 46
type input "9"
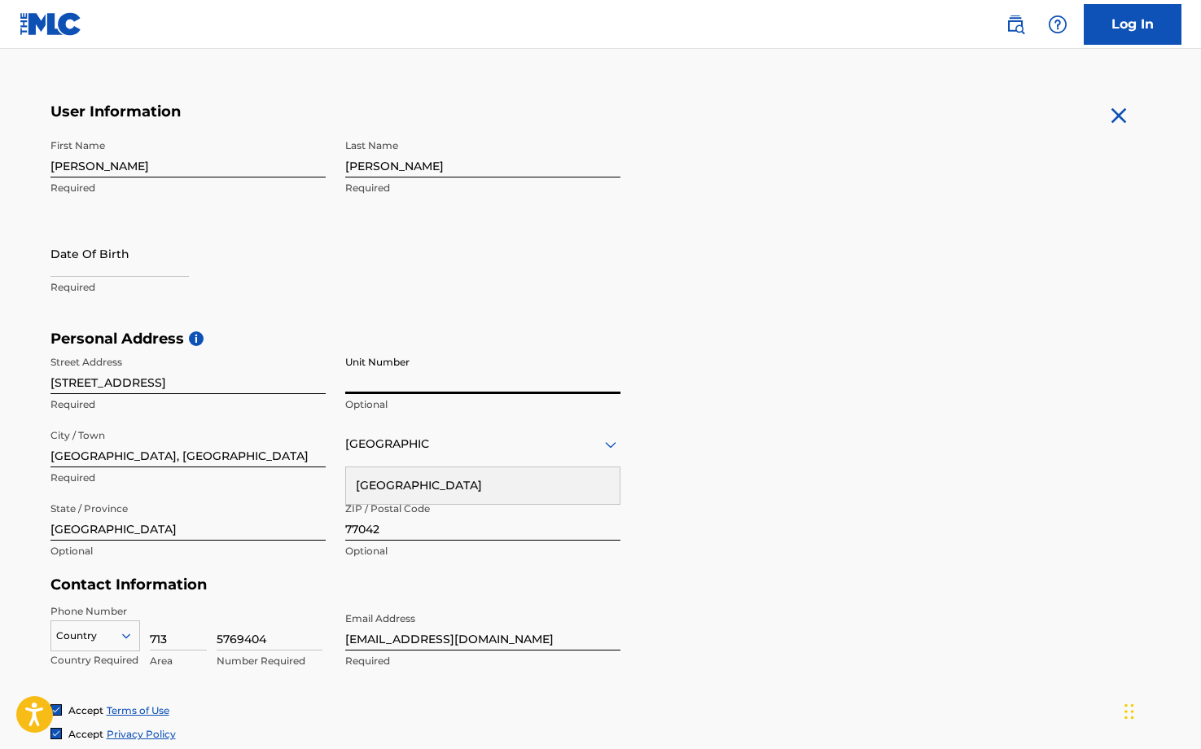
click at [670, 334] on h5 "Personal Address i" at bounding box center [600, 339] width 1101 height 19
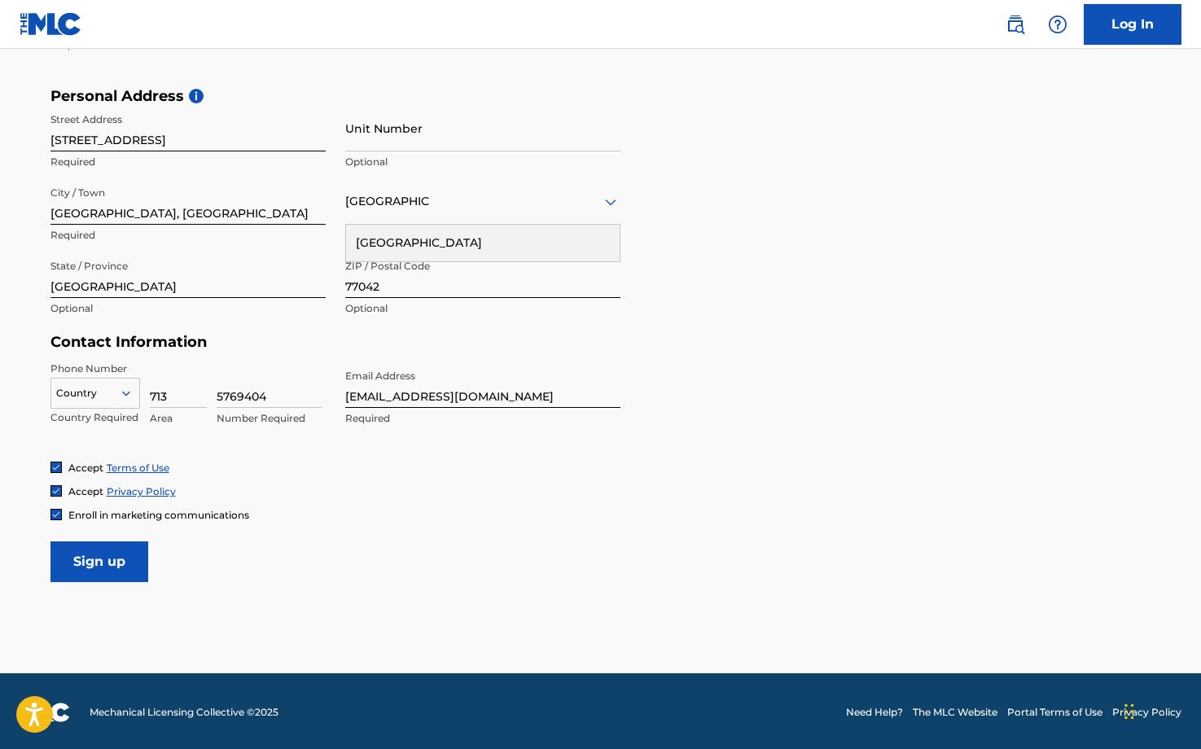
scroll to position [524, 0]
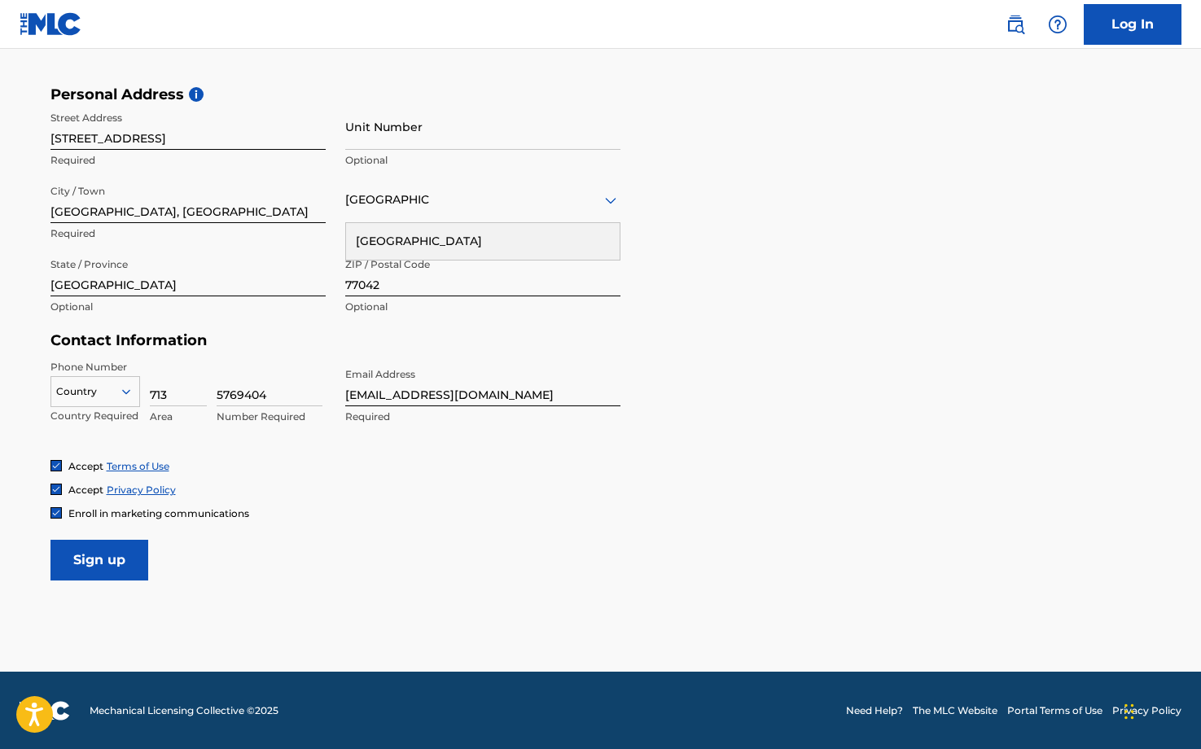
click at [55, 511] on img at bounding box center [56, 513] width 10 height 10
click at [85, 562] on input "Sign up" at bounding box center [99, 560] width 98 height 41
click at [83, 399] on div "Country" at bounding box center [95, 391] width 90 height 31
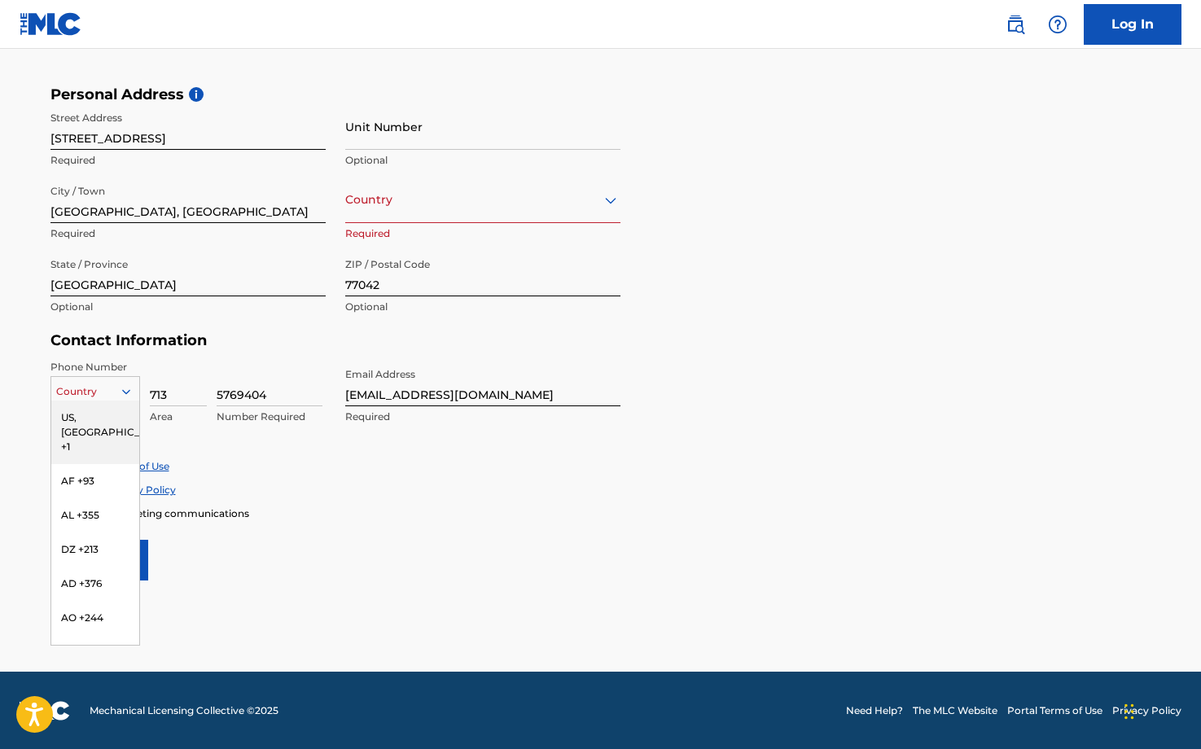
click at [67, 419] on div "US, [GEOGRAPHIC_DATA] +1" at bounding box center [95, 433] width 88 height 64
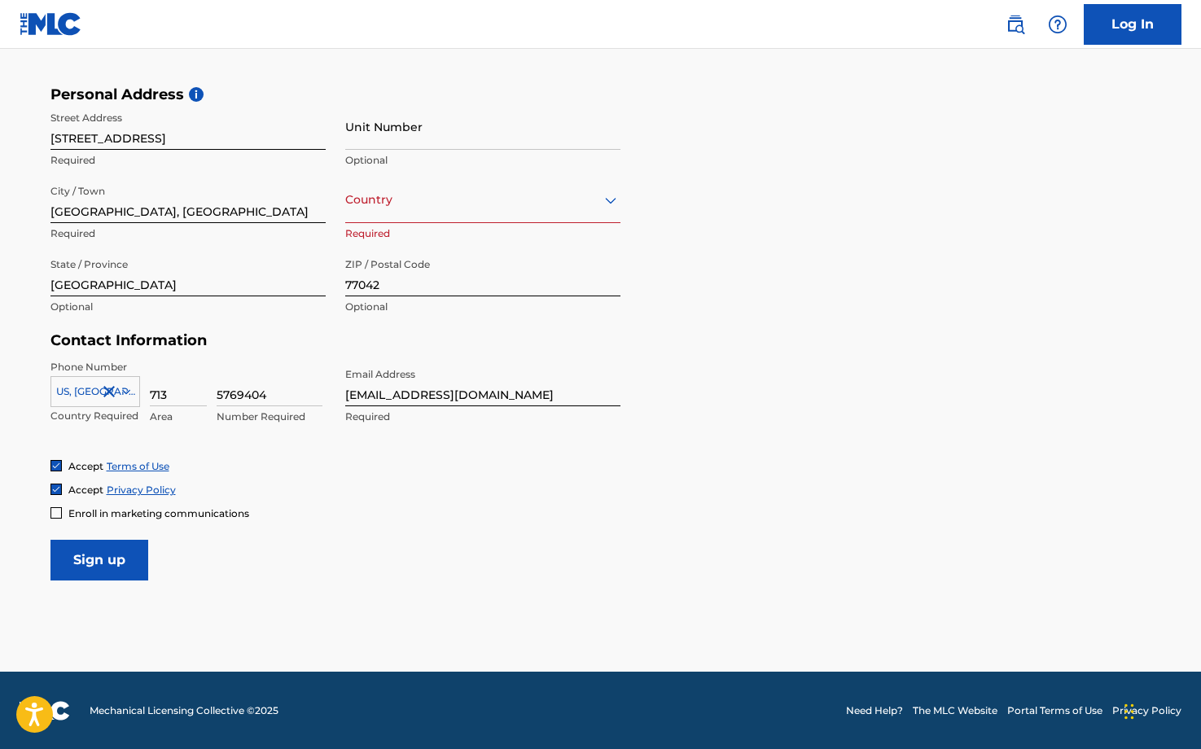
click at [106, 557] on input "Sign up" at bounding box center [99, 560] width 98 height 41
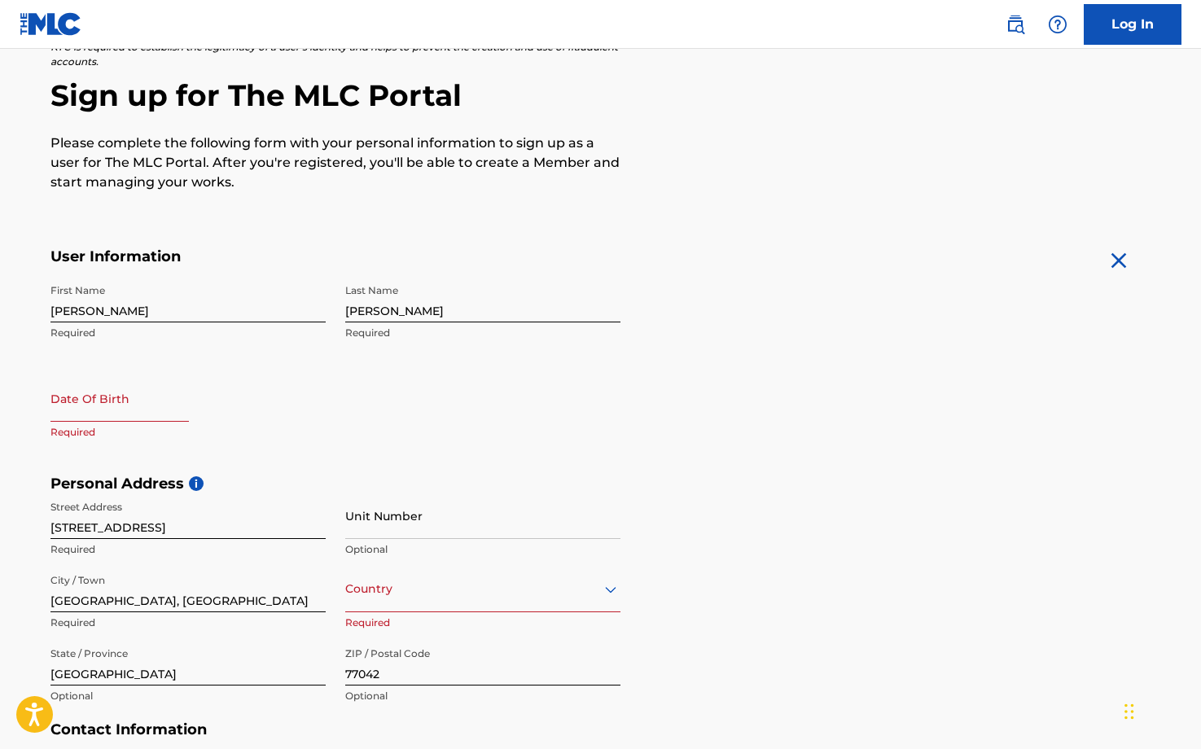
scroll to position [0, 0]
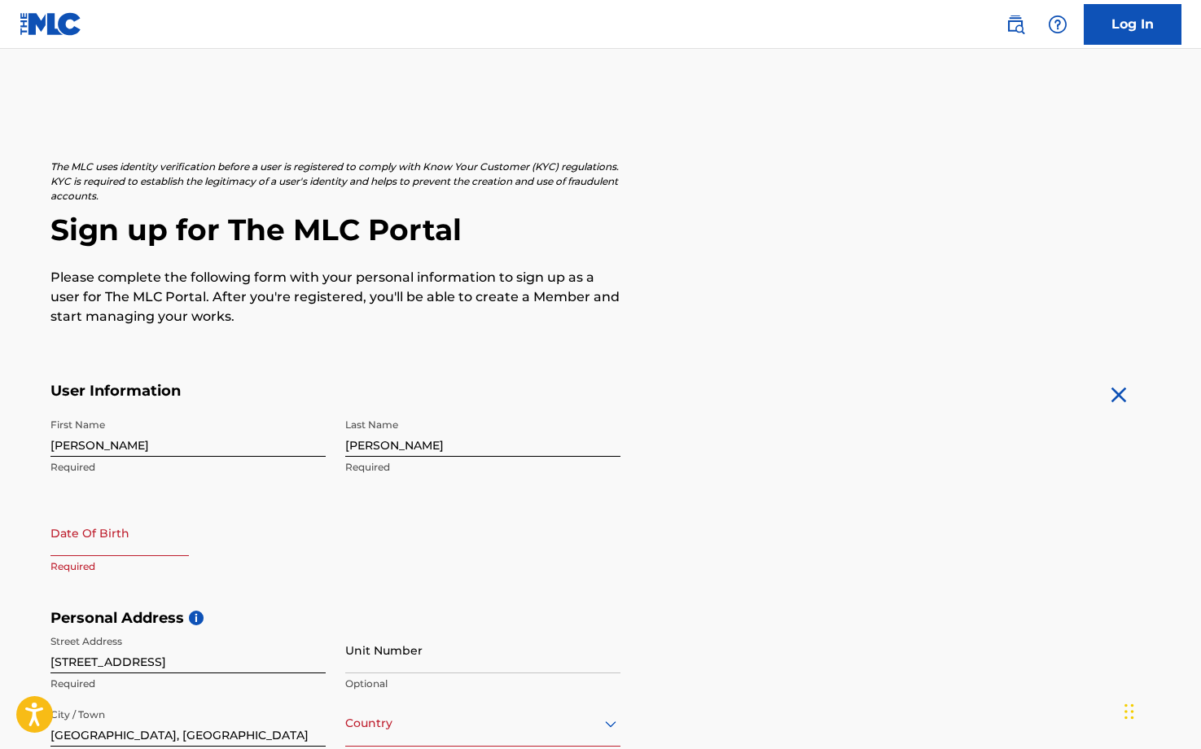
select select "7"
select select "2025"
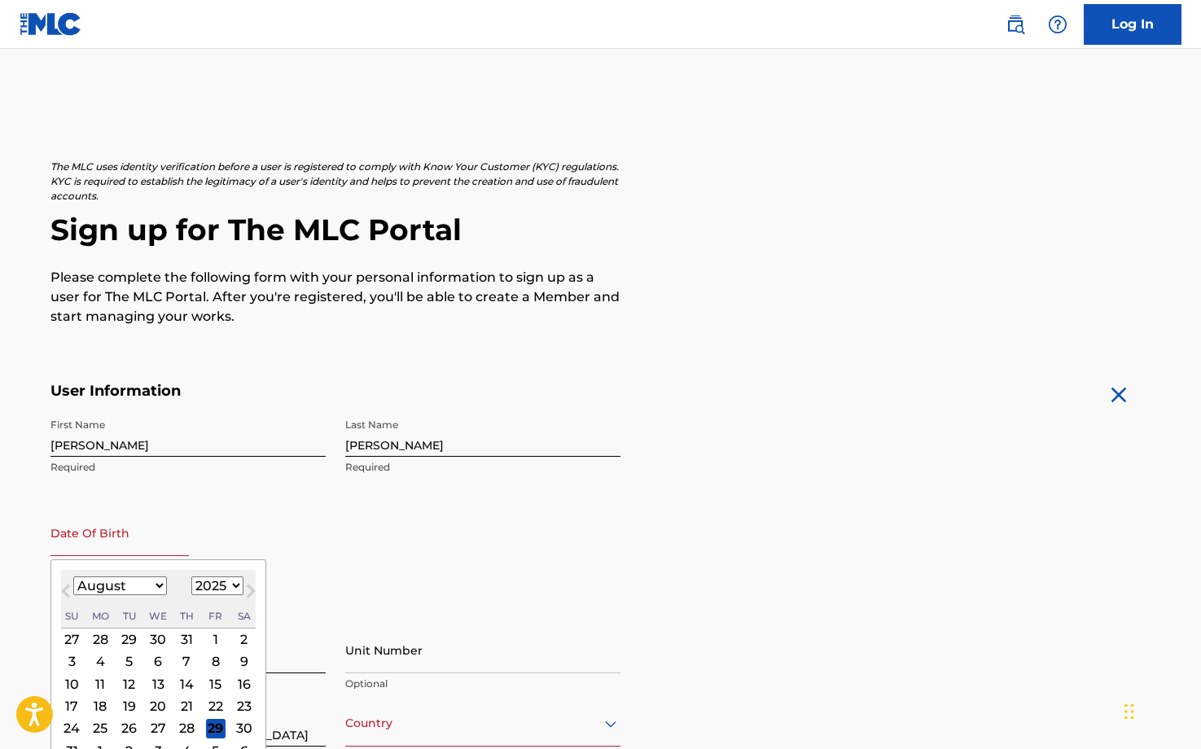
click at [133, 553] on input "text" at bounding box center [119, 533] width 138 height 46
click at [134, 583] on select "January February March April May June July August September October November De…" at bounding box center [120, 586] width 94 height 19
select select "8"
click at [73, 577] on select "January February March April May June July August September October November De…" at bounding box center [120, 586] width 94 height 19
click at [228, 590] on select "1899 1900 1901 1902 1903 1904 1905 1906 1907 1908 1909 1910 1911 1912 1913 1914…" at bounding box center [217, 586] width 52 height 19
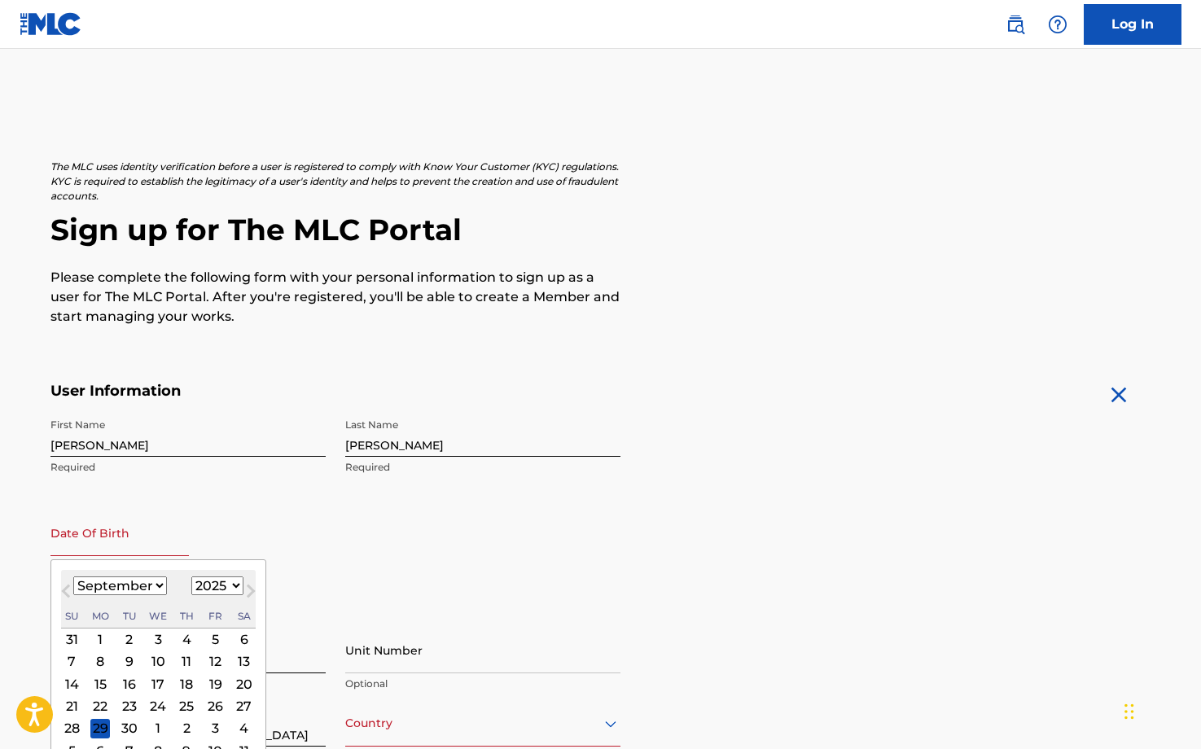
select select "1982"
click at [191, 577] on select "1899 1900 1901 1902 1903 1904 1905 1906 1907 1908 1909 1910 1911 1912 1913 1914…" at bounding box center [217, 586] width 52 height 19
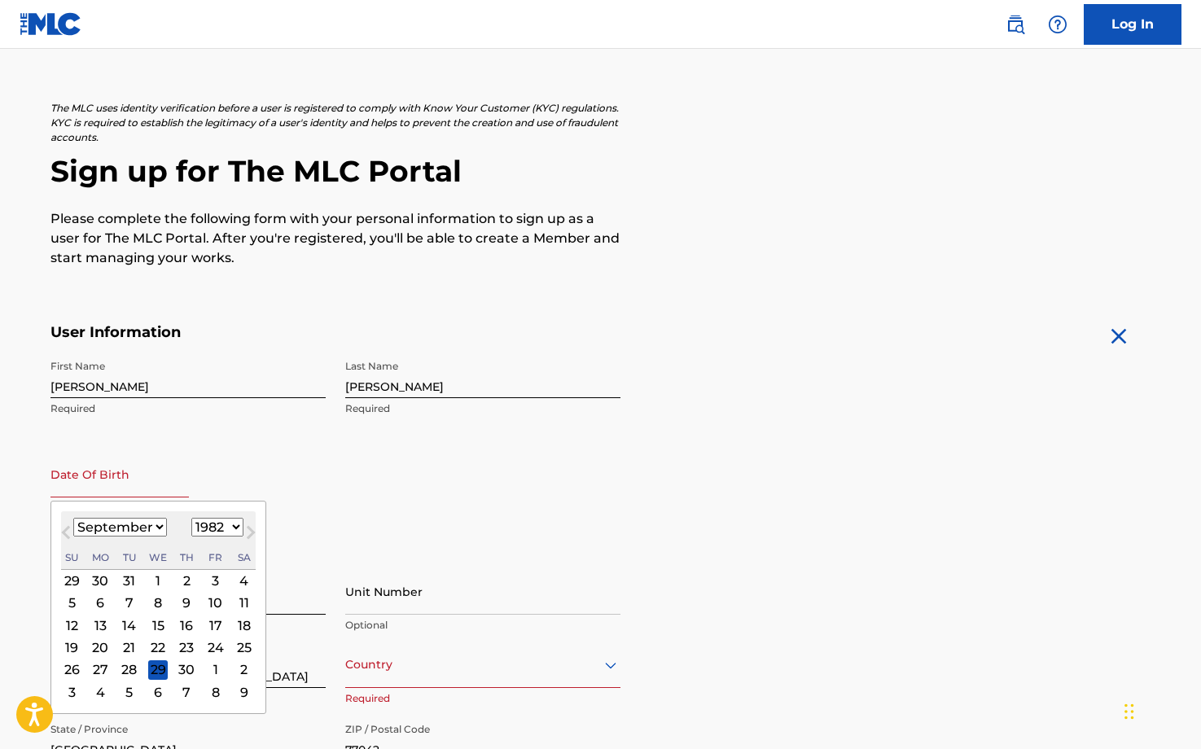
scroll to position [163, 0]
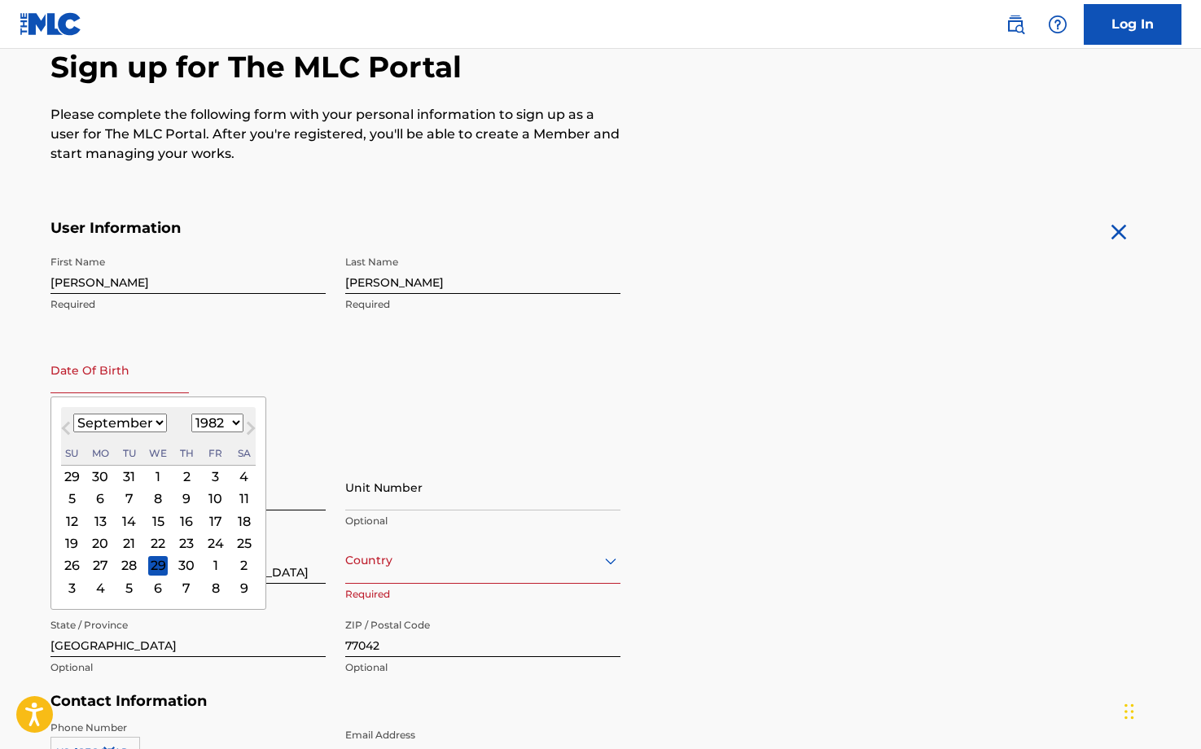
click at [72, 540] on div "19" at bounding box center [72, 543] width 20 height 20
type input "[DATE]"
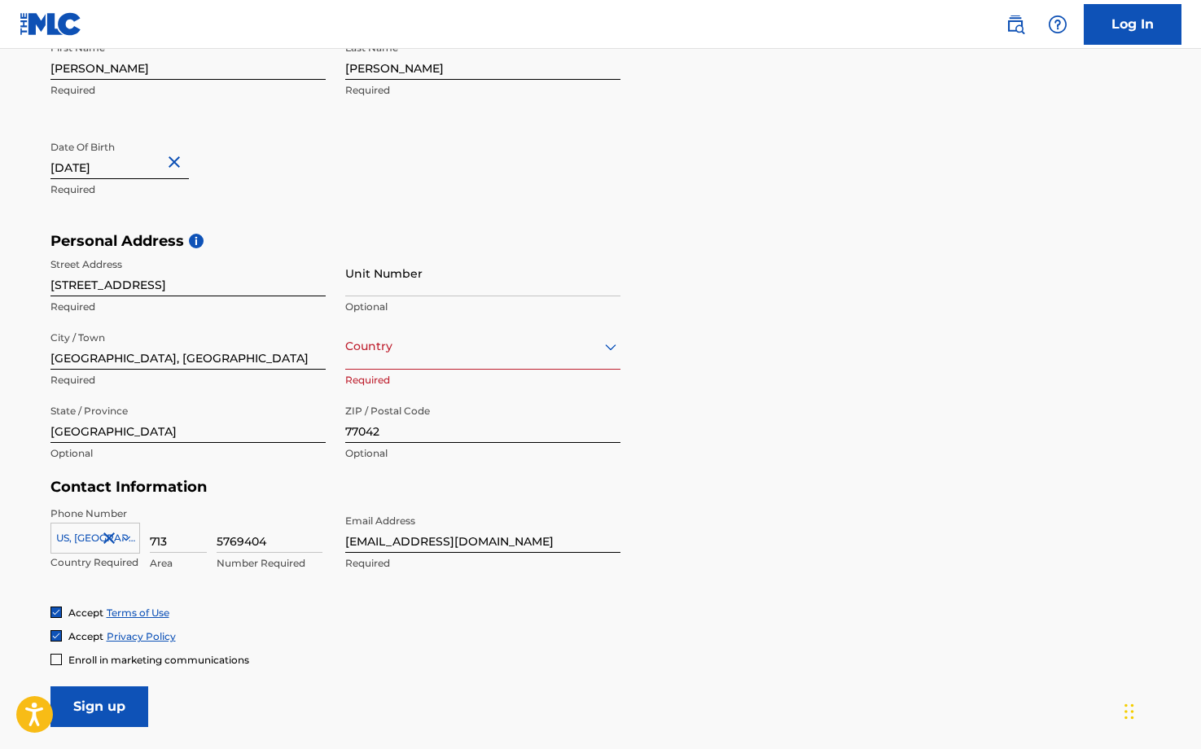
scroll to position [524, 0]
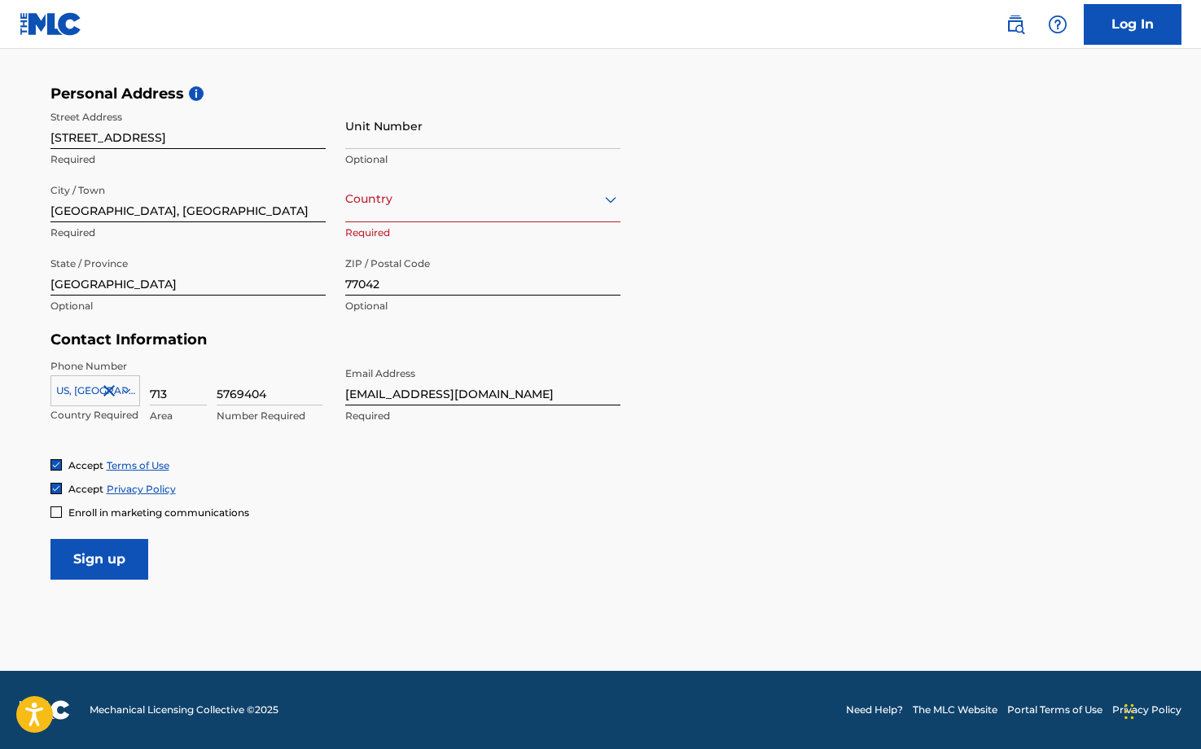
click at [106, 562] on input "Sign up" at bounding box center [99, 559] width 98 height 41
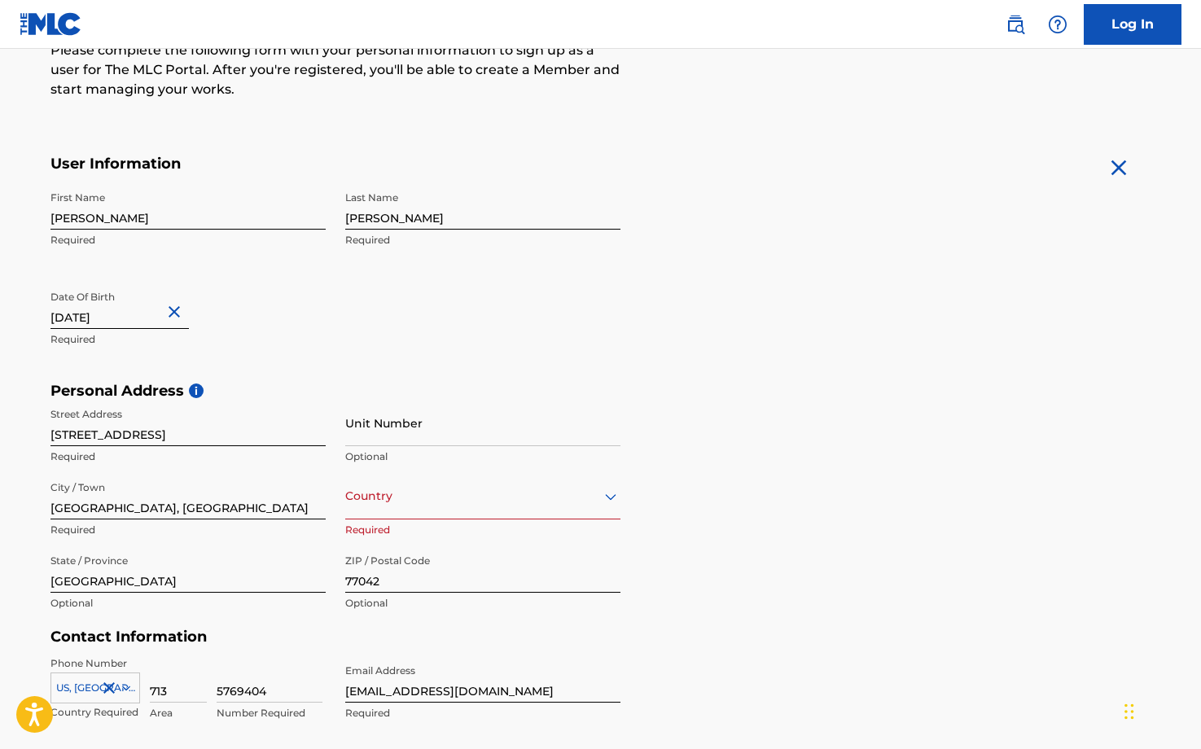
scroll to position [362, 0]
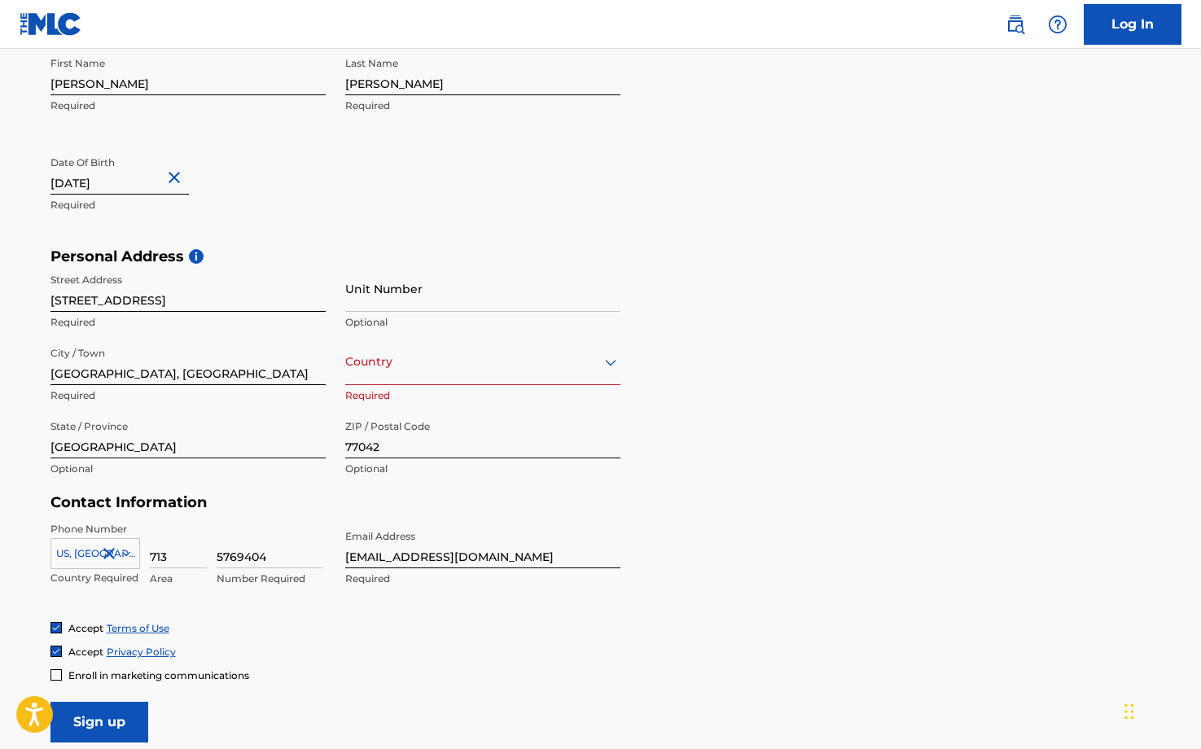
click at [379, 373] on div "Country" at bounding box center [482, 362] width 275 height 46
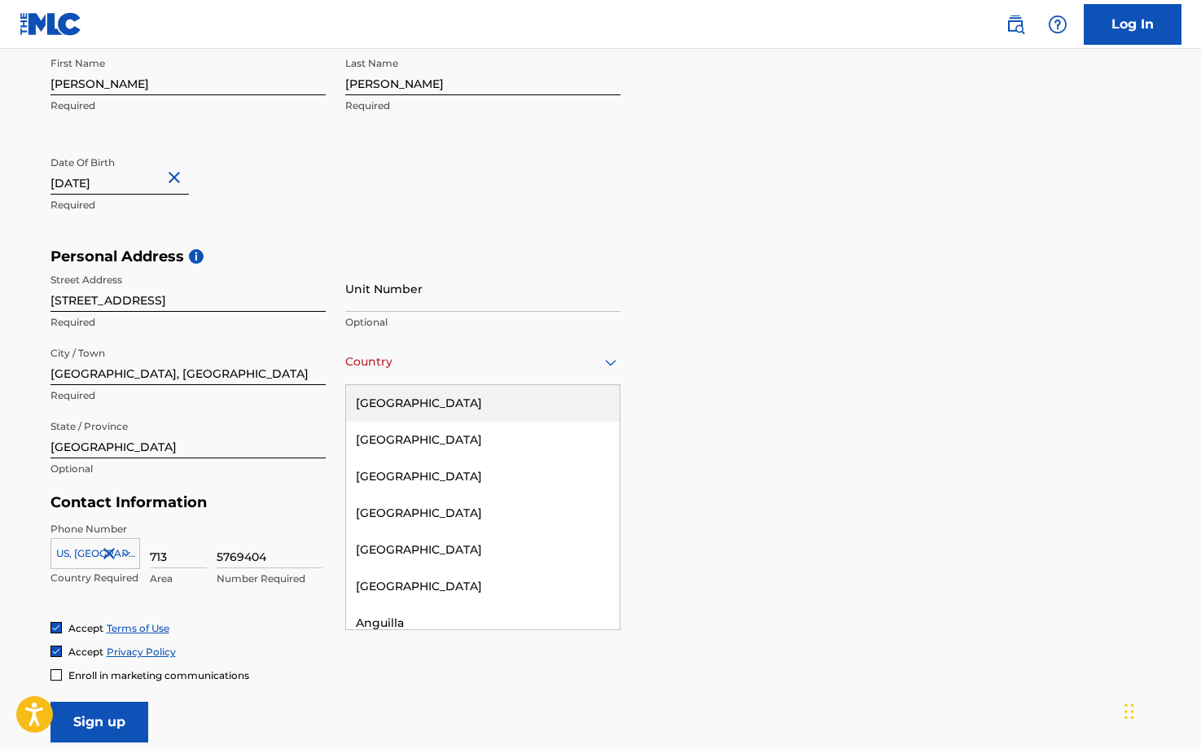
click at [395, 408] on div "[GEOGRAPHIC_DATA]" at bounding box center [483, 403] width 274 height 37
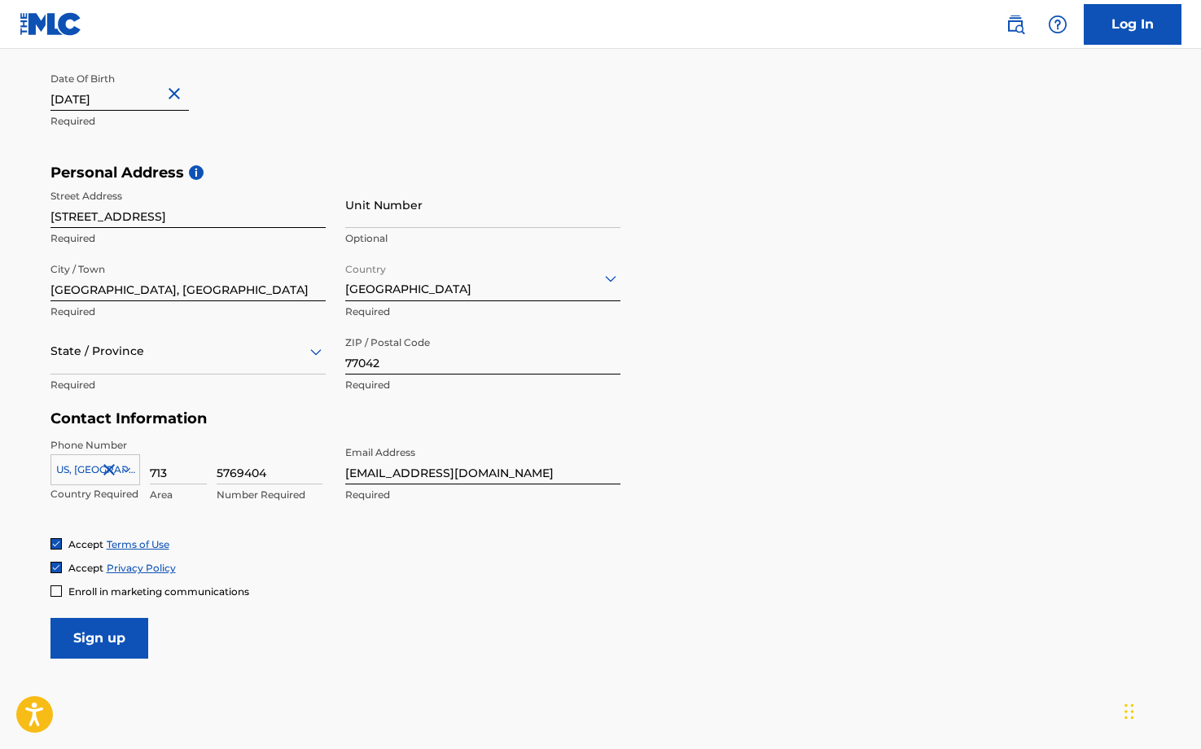
scroll to position [524, 0]
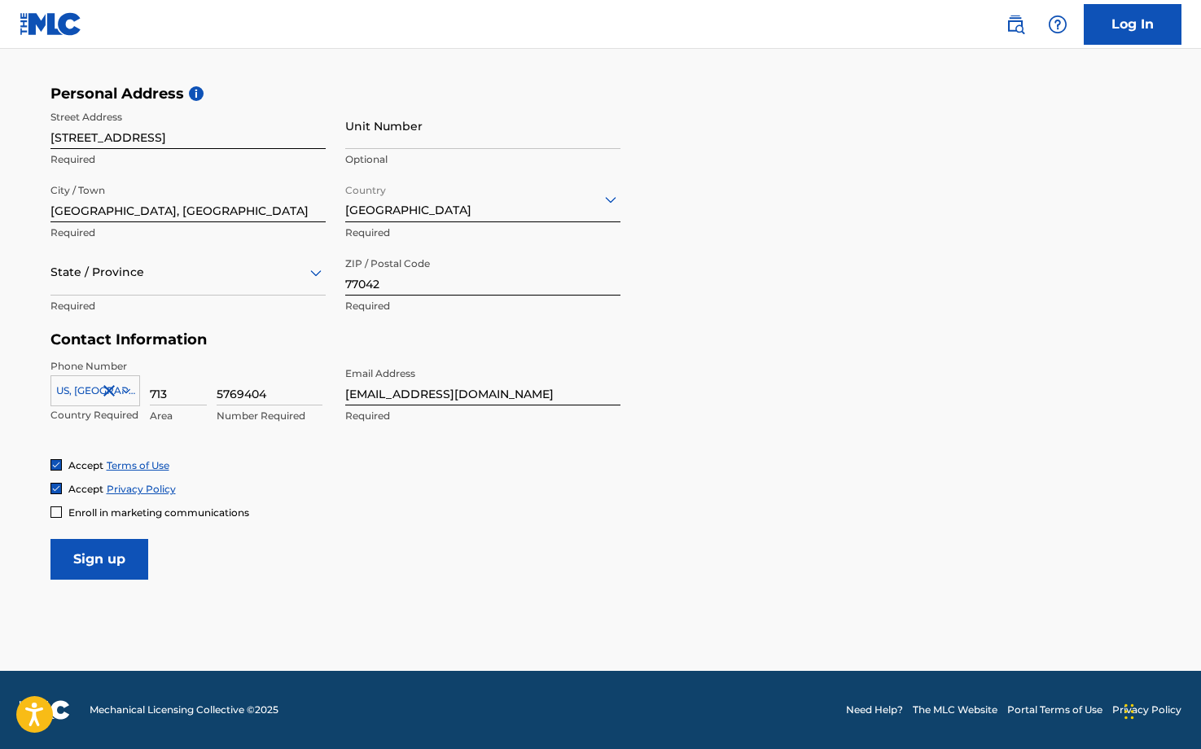
click at [78, 560] on input "Sign up" at bounding box center [99, 559] width 98 height 41
click at [121, 285] on div "State / Province" at bounding box center [187, 272] width 275 height 46
click at [134, 213] on input "[GEOGRAPHIC_DATA], [GEOGRAPHIC_DATA]" at bounding box center [187, 199] width 275 height 46
type input "[GEOGRAPHIC_DATA]"
click at [303, 525] on form "User Information First Name [PERSON_NAME] Required Last Name [PERSON_NAME] Requ…" at bounding box center [600, 218] width 1101 height 722
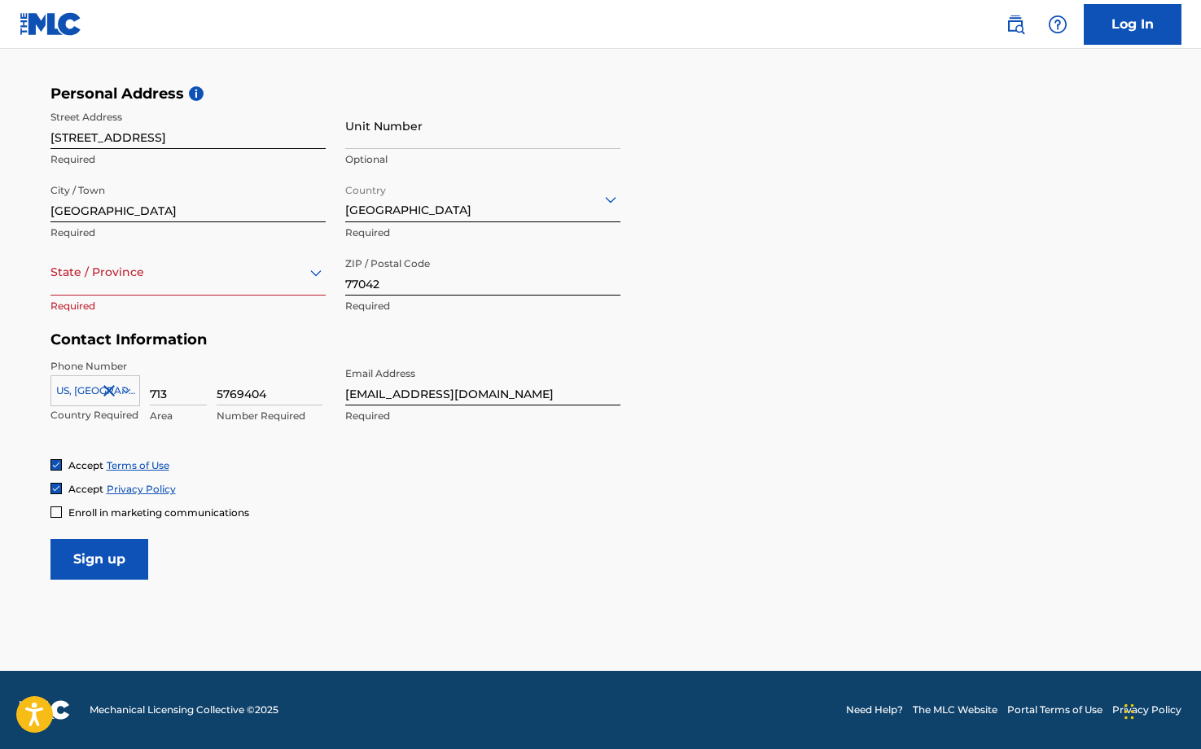
click at [146, 284] on div "State / Province" at bounding box center [187, 272] width 275 height 46
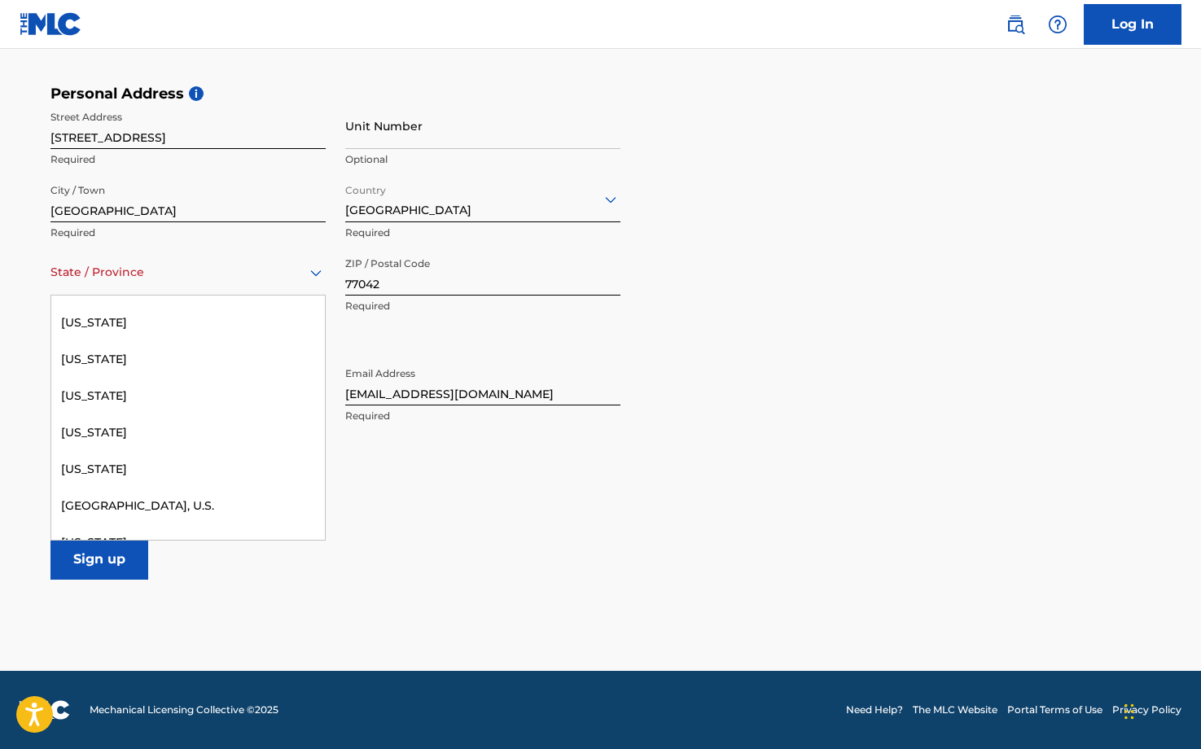
scroll to position [1682, 0]
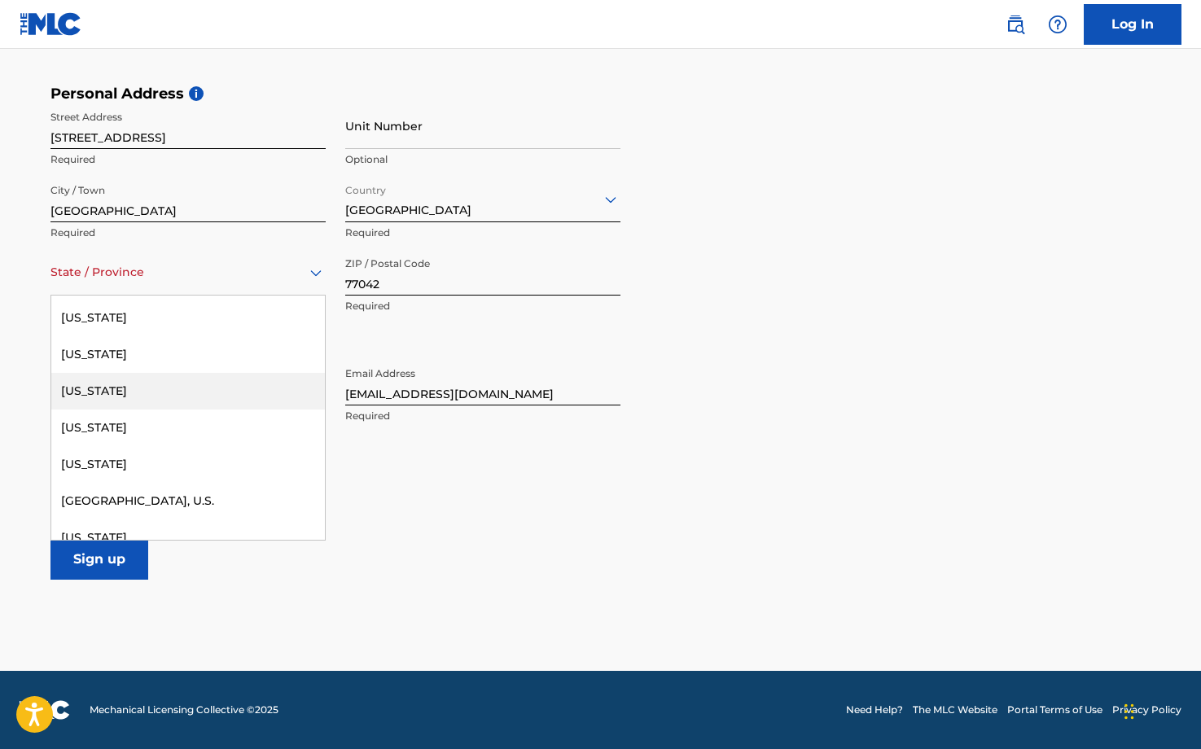
click at [133, 403] on div "[US_STATE]" at bounding box center [188, 391] width 274 height 37
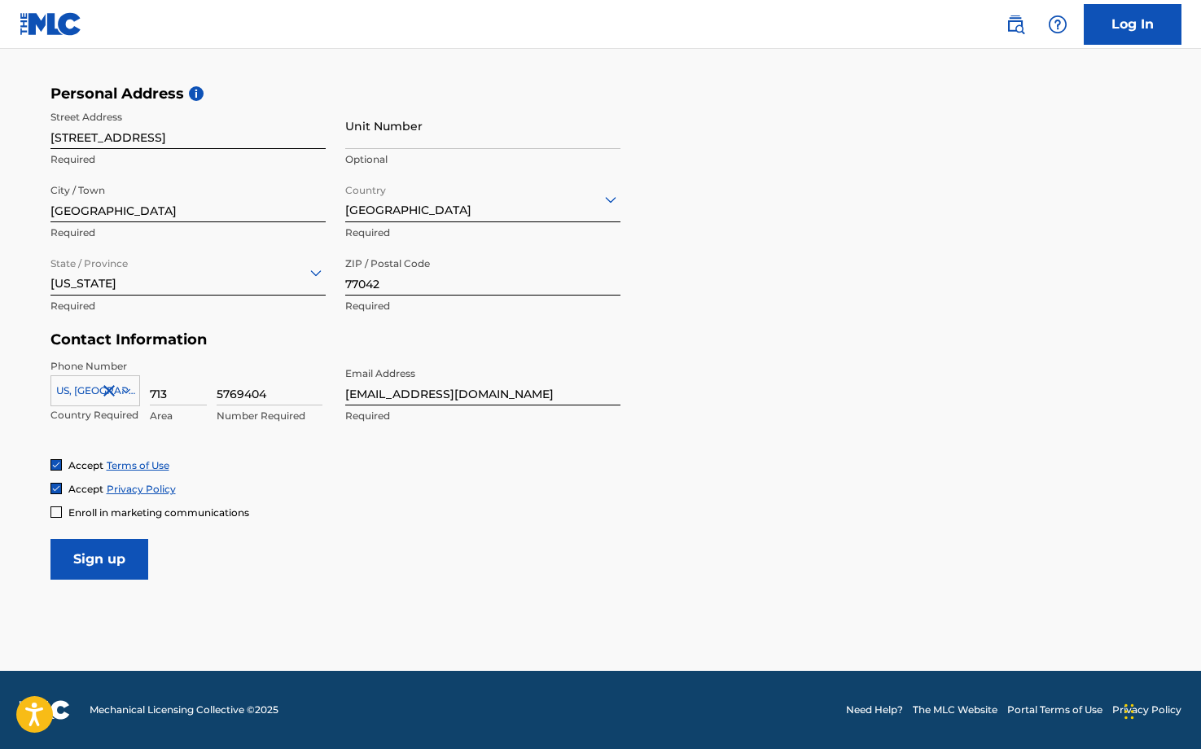
click at [87, 555] on input "Sign up" at bounding box center [99, 559] width 98 height 41
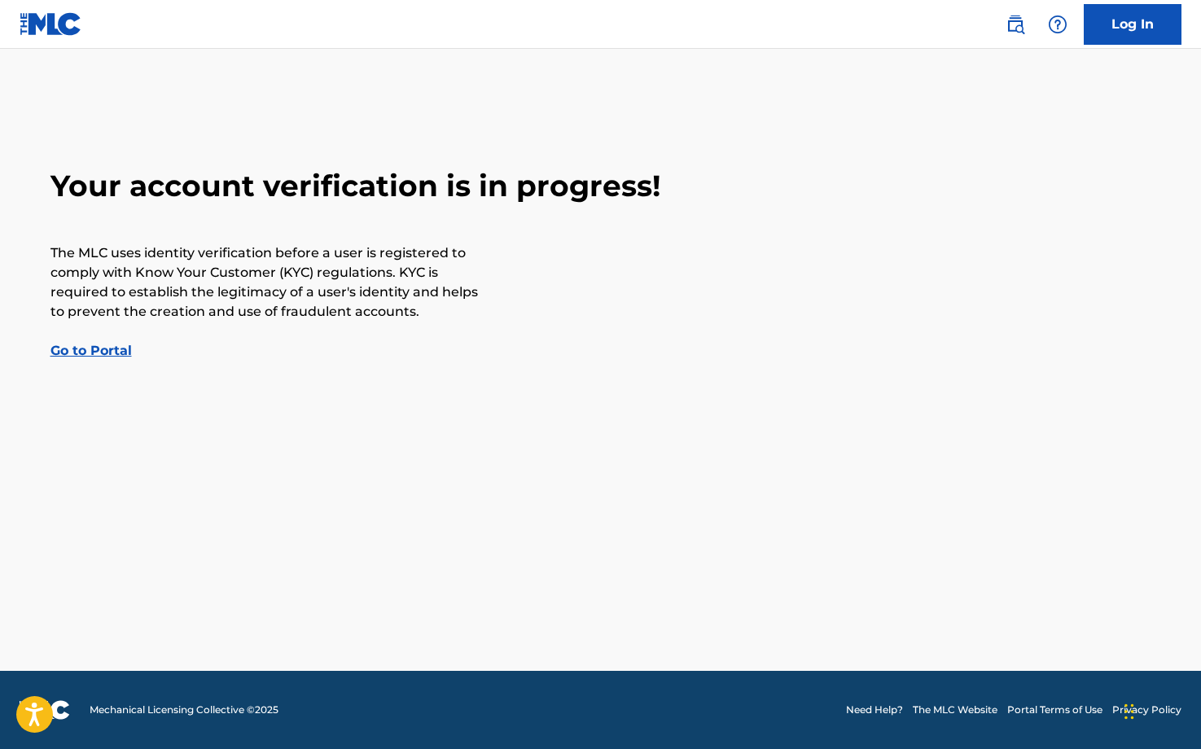
click at [93, 350] on link "Go to Portal" at bounding box center [90, 350] width 81 height 15
